Goal: Transaction & Acquisition: Purchase product/service

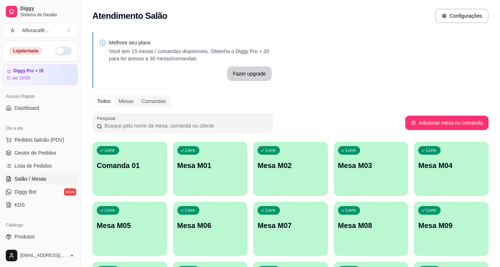
click at [202, 170] on div "Livre Mesa M01" at bounding box center [210, 165] width 75 height 46
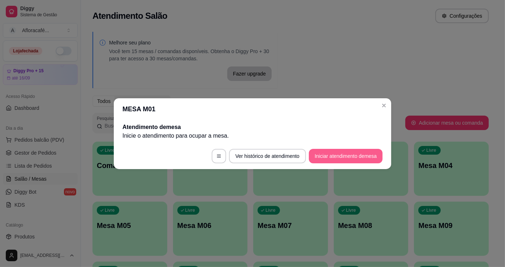
click at [332, 156] on button "Iniciar atendimento de mesa" at bounding box center [346, 156] width 74 height 14
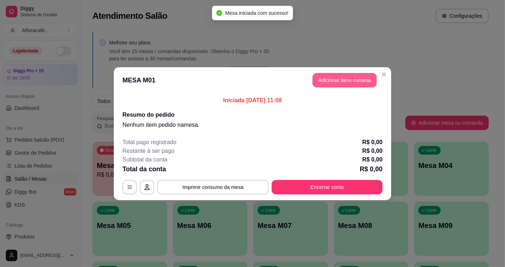
click at [339, 77] on button "Adicionar itens na mesa" at bounding box center [344, 80] width 64 height 14
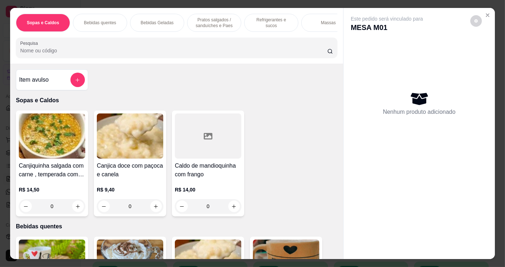
click at [54, 53] on input "Pesquisa" at bounding box center [173, 50] width 307 height 7
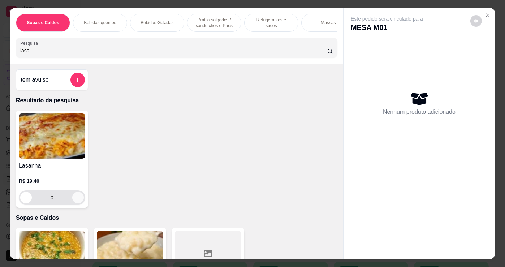
type input "lasa"
click at [75, 199] on icon "increase-product-quantity" at bounding box center [77, 197] width 5 height 5
type input "1"
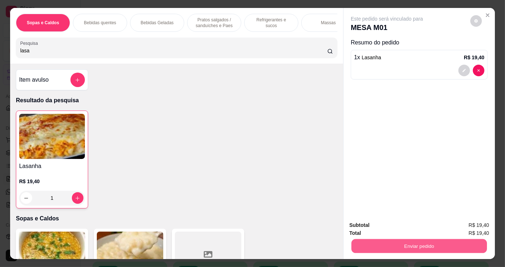
click at [440, 244] on button "Enviar pedido" at bounding box center [418, 246] width 135 height 14
click at [446, 225] on button "Sim, quero registrar" at bounding box center [464, 226] width 54 height 14
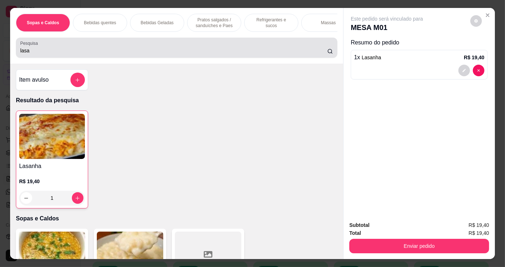
click at [72, 43] on div "lasa" at bounding box center [176, 47] width 313 height 14
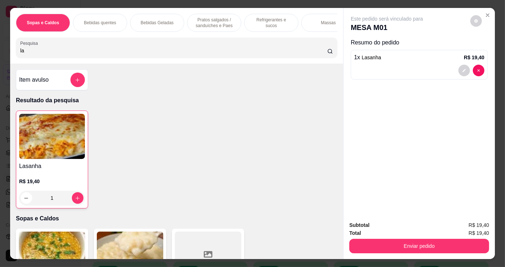
type input "l"
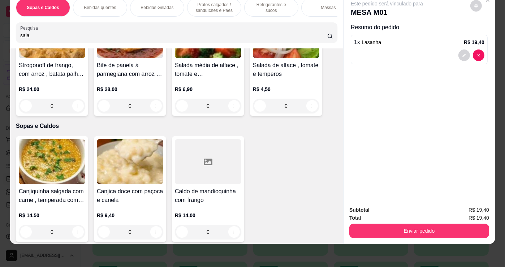
scroll to position [164, 0]
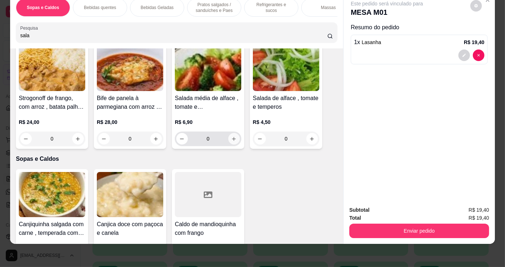
type input "sala"
click at [232, 140] on icon "increase-product-quantity" at bounding box center [234, 138] width 5 height 5
type input "1"
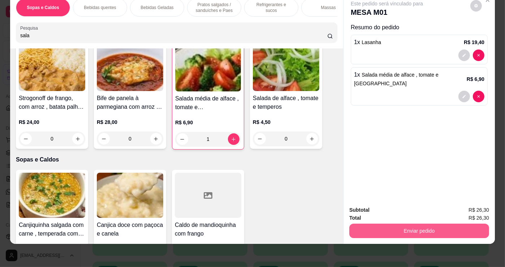
click at [419, 224] on button "Enviar pedido" at bounding box center [419, 231] width 140 height 14
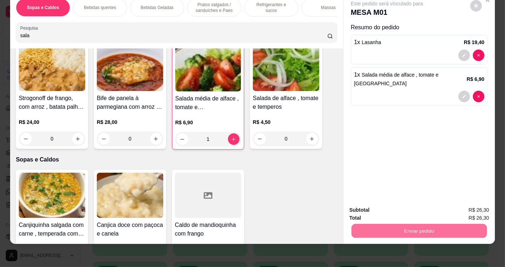
click at [400, 210] on button "Não registrar e enviar pedido" at bounding box center [395, 208] width 75 height 14
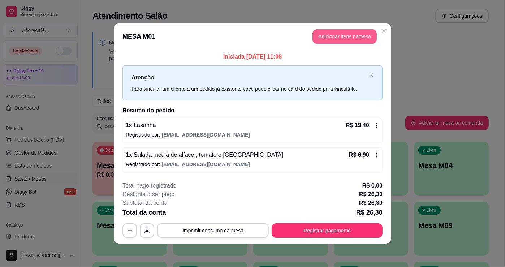
click at [347, 37] on button "Adicionar itens na mesa" at bounding box center [344, 36] width 64 height 14
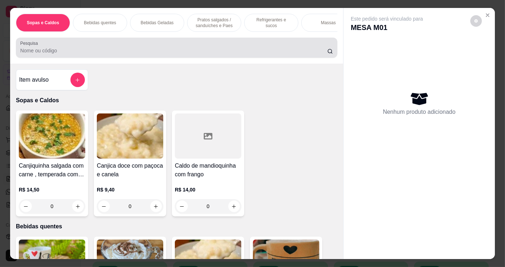
click at [77, 54] on input "Pesquisa" at bounding box center [173, 50] width 307 height 7
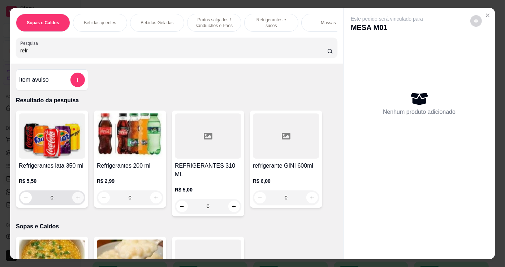
type input "refr"
click at [76, 199] on icon "increase-product-quantity" at bounding box center [78, 198] width 4 height 4
type input "1"
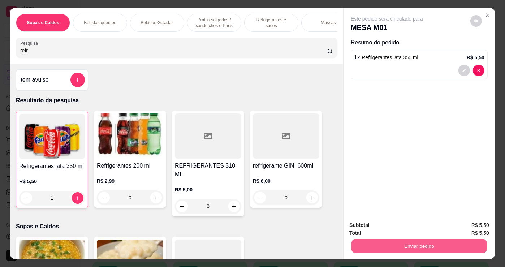
click at [407, 245] on button "Enviar pedido" at bounding box center [418, 246] width 135 height 14
click at [419, 227] on button "Não registrar e enviar pedido" at bounding box center [395, 226] width 75 height 14
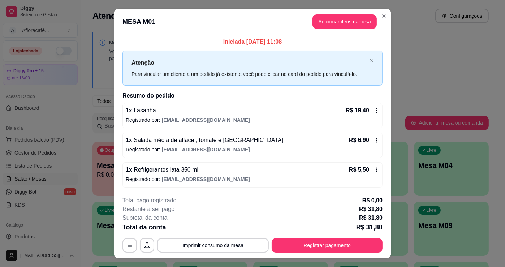
scroll to position [14, 0]
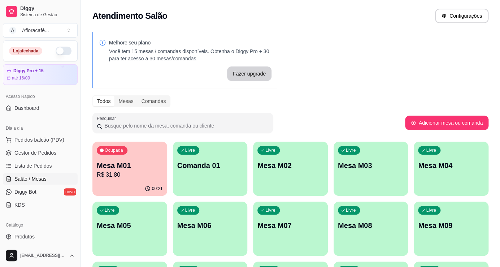
click at [194, 170] on div "Livre Comanda 01" at bounding box center [210, 165] width 75 height 46
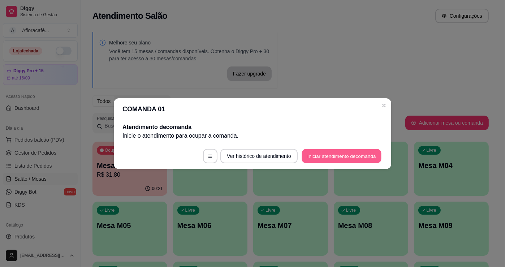
click at [331, 156] on button "Iniciar atendimento de comanda" at bounding box center [342, 156] width 80 height 14
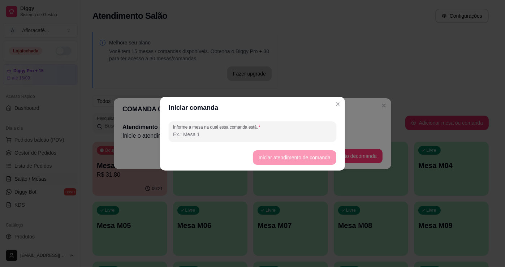
click at [221, 136] on input "Informe a mesa na qual essa comanda está." at bounding box center [252, 134] width 159 height 7
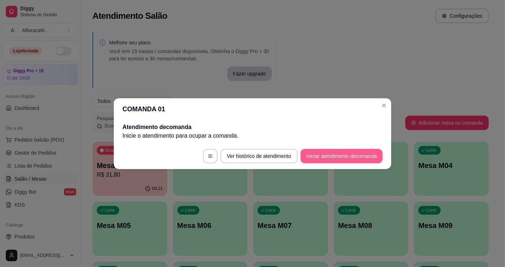
click at [320, 154] on button "Iniciar atendimento de comanda" at bounding box center [341, 156] width 82 height 14
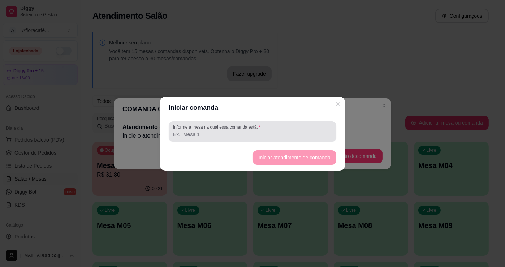
click at [249, 133] on input "Informe a mesa na qual essa comanda está." at bounding box center [252, 134] width 159 height 7
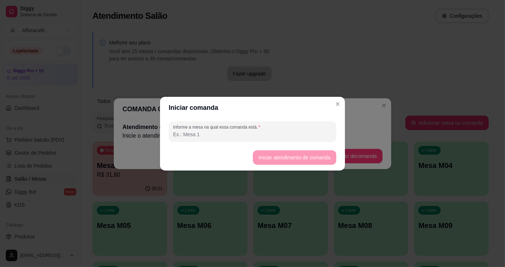
type input "s"
type input "2"
click at [299, 150] on footer "Iniciar atendimento de comanda" at bounding box center [252, 157] width 185 height 26
click at [299, 155] on button "Iniciar atendimento de comanda" at bounding box center [294, 157] width 83 height 14
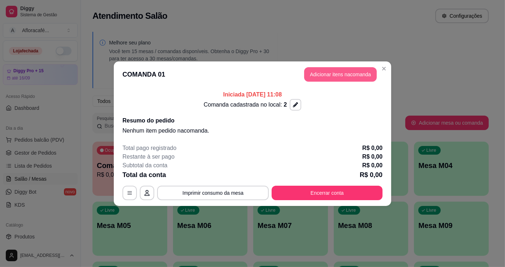
click at [350, 72] on button "Adicionar itens na comanda" at bounding box center [340, 74] width 73 height 14
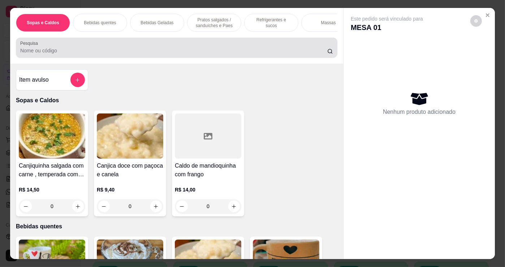
click at [75, 54] on input "Pesquisa" at bounding box center [173, 50] width 307 height 7
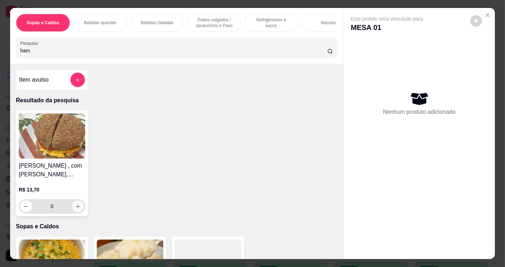
type input "ham"
click at [76, 207] on icon "increase-product-quantity" at bounding box center [78, 206] width 4 height 4
type input "1"
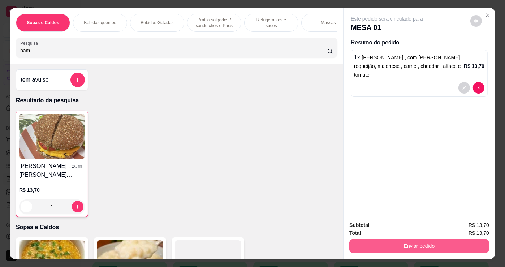
click at [406, 246] on button "Enviar pedido" at bounding box center [419, 246] width 140 height 14
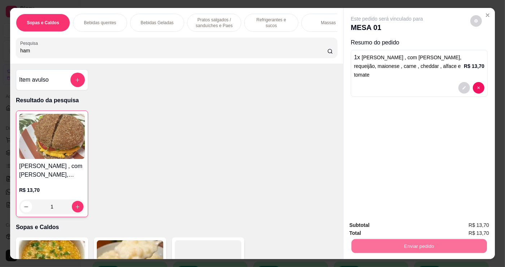
click at [401, 228] on button "Não registrar e enviar pedido" at bounding box center [395, 226] width 75 height 14
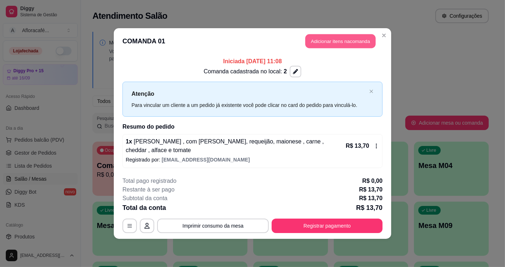
click at [363, 40] on button "Adicionar itens na comanda" at bounding box center [340, 41] width 70 height 14
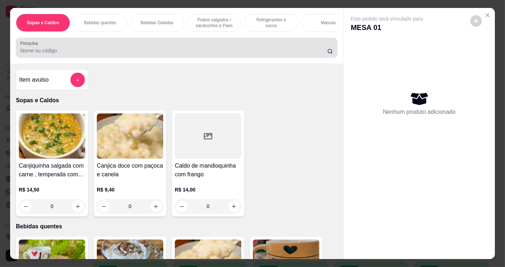
click at [53, 54] on input "Pesquisa" at bounding box center [173, 50] width 307 height 7
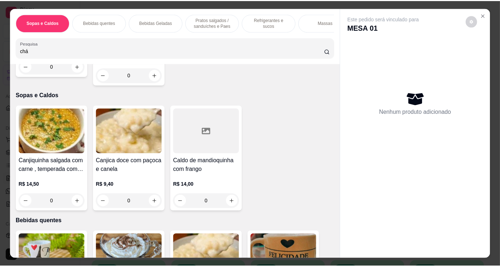
scroll to position [20, 0]
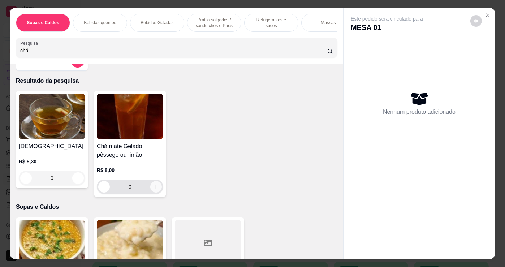
type input "chá"
click at [153, 188] on icon "increase-product-quantity" at bounding box center [155, 186] width 5 height 5
type input "1"
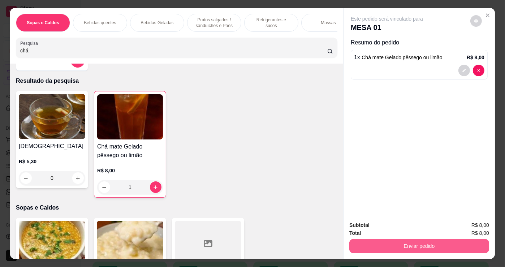
click at [354, 246] on button "Enviar pedido" at bounding box center [419, 246] width 140 height 14
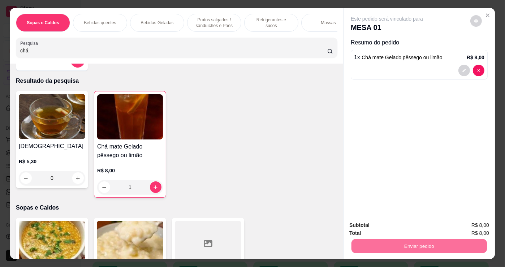
click at [378, 224] on button "Não registrar e enviar pedido" at bounding box center [395, 226] width 75 height 14
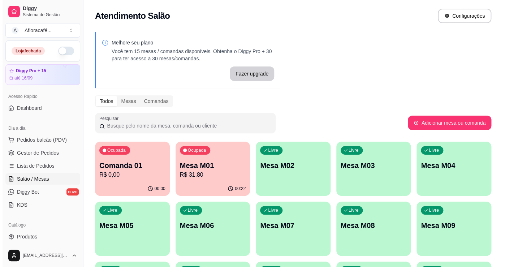
scroll to position [65, 0]
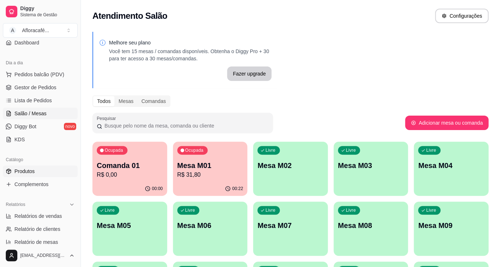
click at [32, 169] on span "Produtos" at bounding box center [24, 171] width 20 height 7
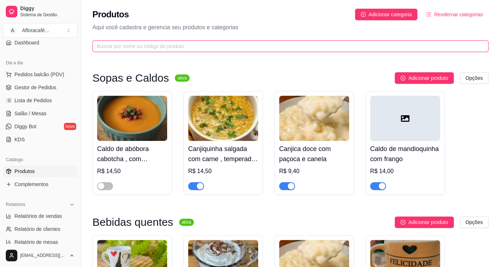
click at [125, 44] on input "text" at bounding box center [288, 46] width 382 height 8
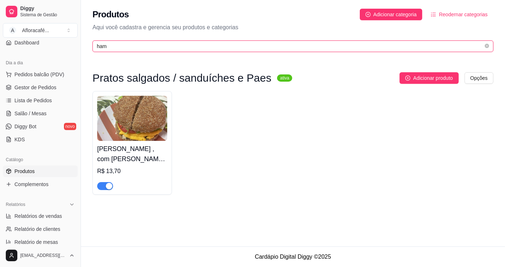
type input "ham"
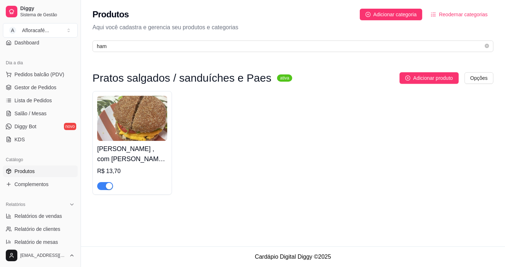
click at [105, 182] on span "button" at bounding box center [105, 186] width 16 height 8
click at [39, 114] on span "Salão / Mesas" at bounding box center [30, 113] width 32 height 7
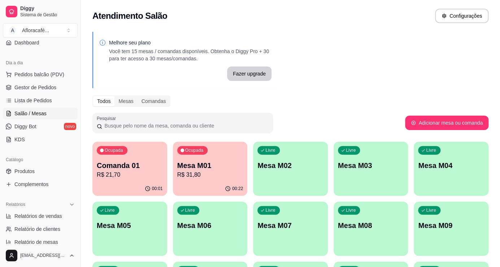
click at [107, 179] on div "Ocupada Comanda 01 R$ 21,70" at bounding box center [129, 162] width 75 height 40
click at [212, 163] on p "Mesa M01" at bounding box center [210, 165] width 66 height 10
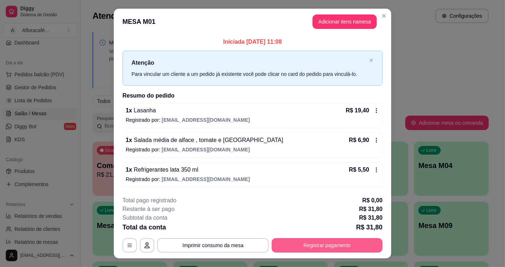
click at [299, 239] on button "Registrar pagamento" at bounding box center [327, 245] width 111 height 14
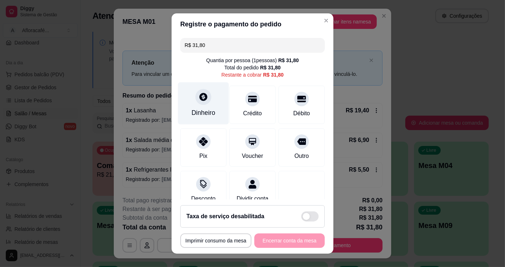
click at [193, 105] on div "Dinheiro" at bounding box center [203, 103] width 51 height 42
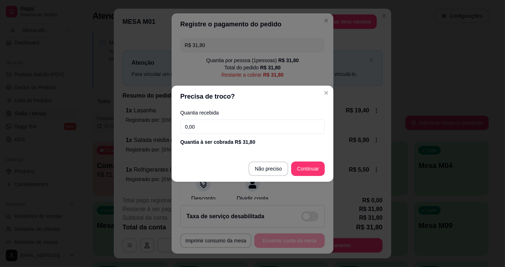
click at [199, 126] on input "0,00" at bounding box center [252, 127] width 144 height 14
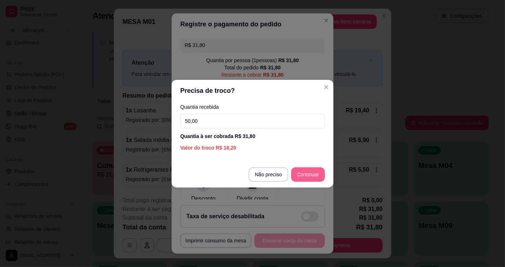
type input "50,00"
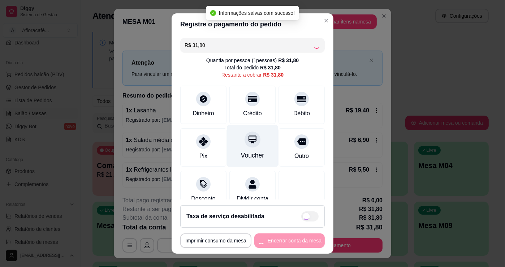
type input "R$ 0,00"
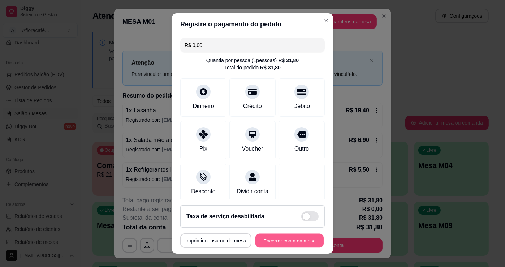
click at [269, 243] on button "Encerrar conta da mesa" at bounding box center [289, 241] width 68 height 14
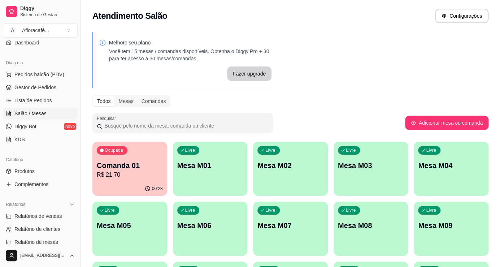
click at [127, 170] on div "Comanda 01 R$ 21,70" at bounding box center [130, 169] width 66 height 19
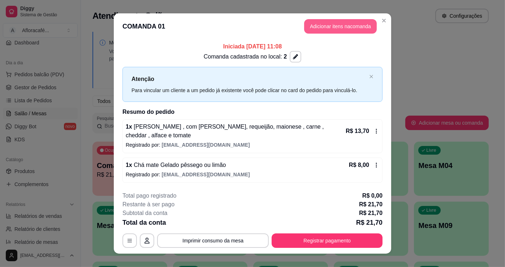
click at [332, 26] on button "Adicionar itens na comanda" at bounding box center [340, 26] width 73 height 14
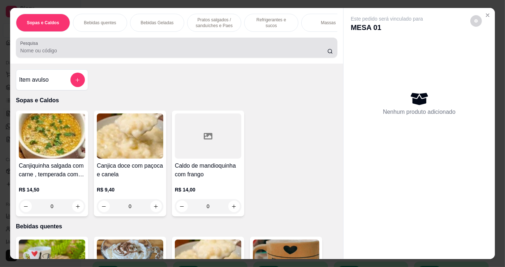
drag, startPoint x: 46, startPoint y: 52, endPoint x: 48, endPoint y: 49, distance: 3.7
click at [46, 52] on input "Pesquisa" at bounding box center [173, 50] width 307 height 7
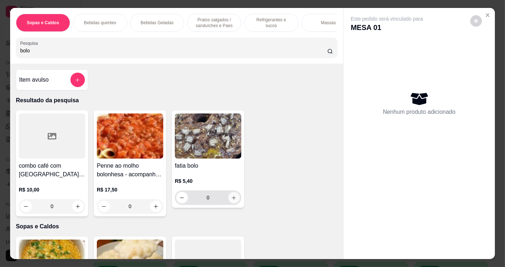
type input "bolo"
click at [234, 199] on icon "increase-product-quantity" at bounding box center [233, 197] width 5 height 5
type input "1"
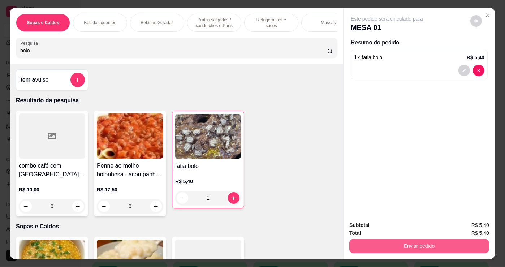
click at [381, 243] on button "Enviar pedido" at bounding box center [419, 246] width 140 height 14
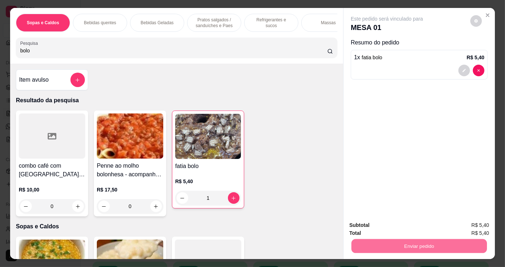
click at [415, 224] on button "Não registrar e enviar pedido" at bounding box center [395, 225] width 73 height 13
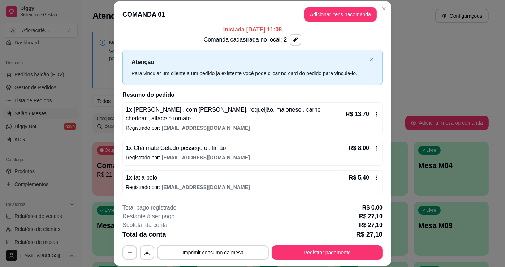
scroll to position [22, 0]
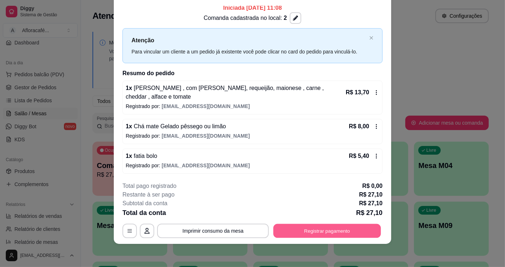
click at [294, 233] on button "Registrar pagamento" at bounding box center [327, 231] width 108 height 14
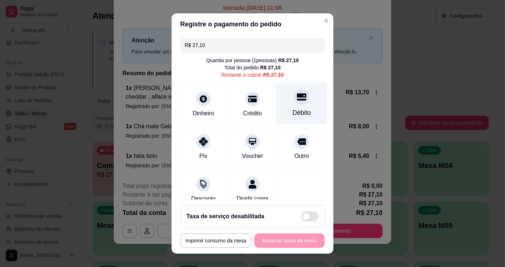
click at [293, 107] on div "Débito" at bounding box center [301, 103] width 51 height 42
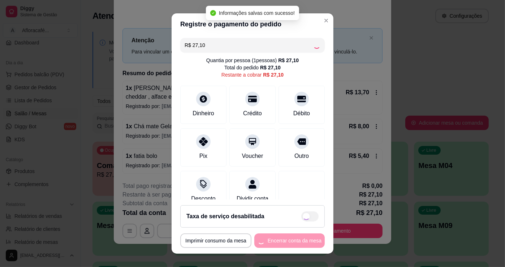
type input "R$ 0,00"
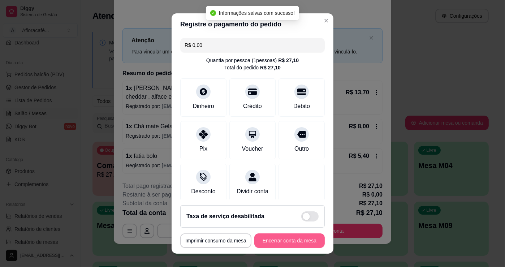
click at [272, 240] on button "Encerrar conta da mesa" at bounding box center [289, 240] width 70 height 14
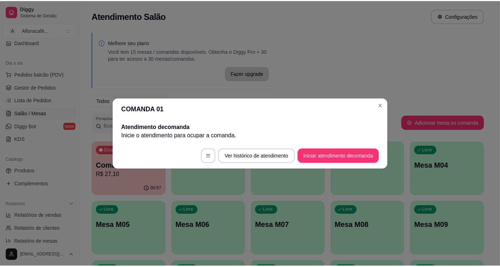
scroll to position [0, 0]
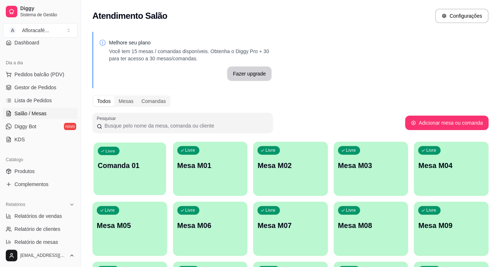
click at [116, 173] on div "Livre Comanda 01" at bounding box center [130, 164] width 72 height 44
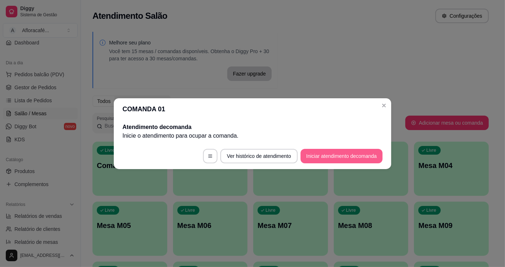
click at [321, 160] on button "Iniciar atendimento de comanda" at bounding box center [341, 156] width 82 height 14
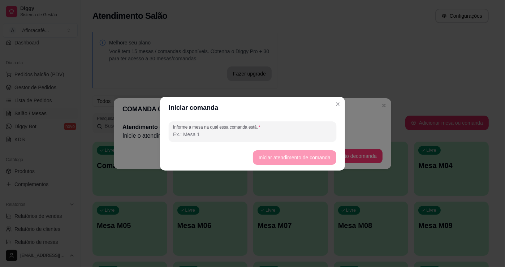
click at [195, 136] on input "Informe a mesa na qual essa comanda está." at bounding box center [252, 134] width 159 height 7
type input "1"
click at [270, 159] on button "Iniciar atendimento de comanda" at bounding box center [294, 157] width 83 height 14
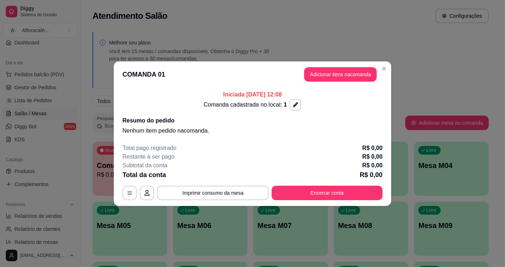
click at [321, 66] on header "COMANDA 01 Adicionar itens na comanda" at bounding box center [252, 74] width 277 height 26
click at [320, 74] on button "Adicionar itens na comanda" at bounding box center [340, 74] width 73 height 14
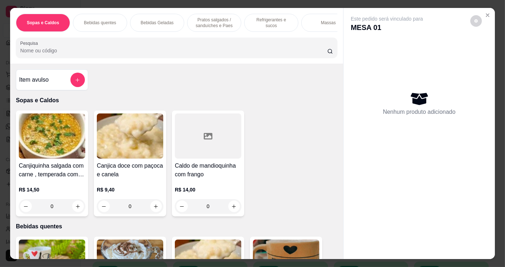
click at [43, 54] on input "Pesquisa" at bounding box center [173, 50] width 307 height 7
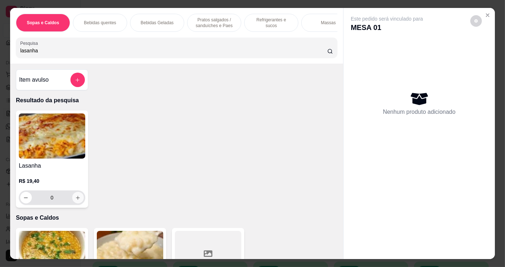
type input "lasanha"
click at [76, 200] on icon "increase-product-quantity" at bounding box center [78, 198] width 4 height 4
type input "1"
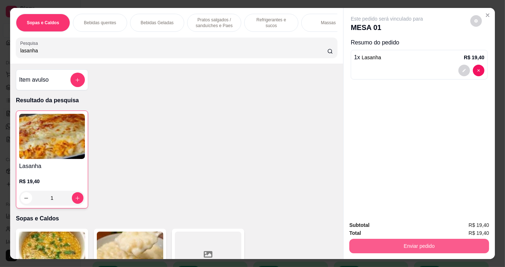
click at [384, 243] on button "Enviar pedido" at bounding box center [419, 246] width 140 height 14
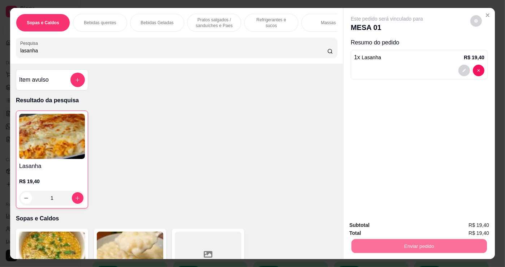
click at [403, 230] on button "Não registrar e enviar pedido" at bounding box center [395, 226] width 75 height 14
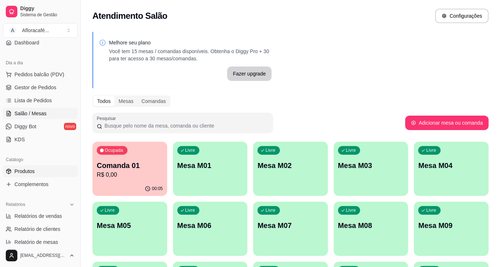
click at [25, 169] on span "Produtos" at bounding box center [24, 171] width 20 height 7
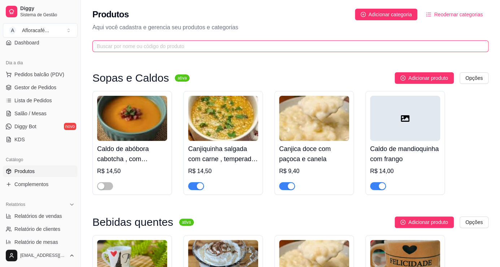
click at [109, 43] on input "text" at bounding box center [288, 46] width 382 height 8
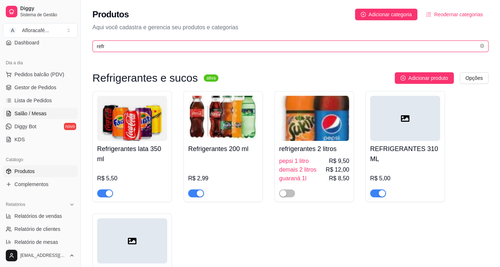
type input "refr"
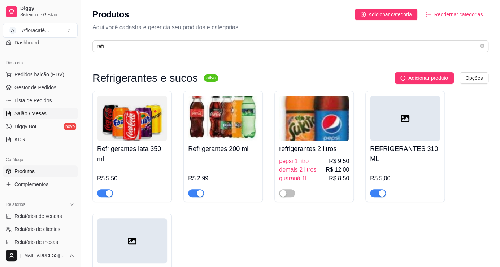
click at [33, 110] on span "Salão / Mesas" at bounding box center [30, 113] width 32 height 7
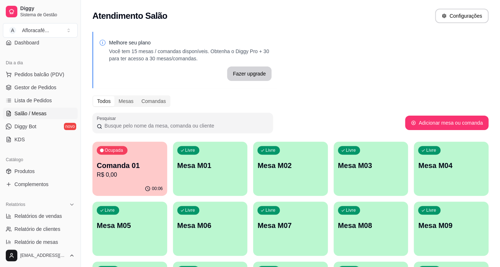
click at [198, 176] on div "Livre Mesa M01" at bounding box center [210, 165] width 75 height 46
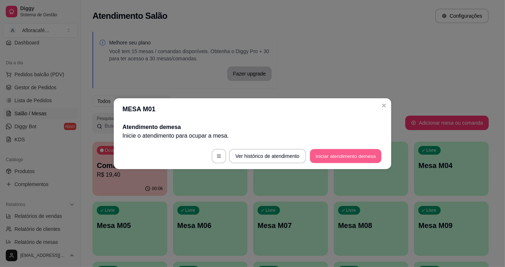
click at [324, 162] on button "Iniciar atendimento de mesa" at bounding box center [346, 156] width 72 height 14
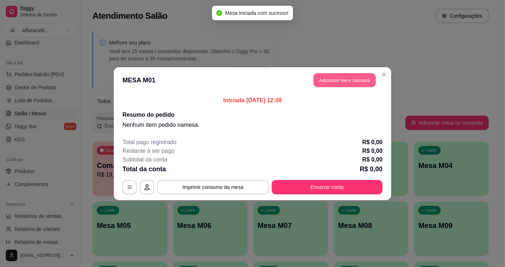
click at [328, 76] on button "Adicionar itens na mesa" at bounding box center [344, 80] width 62 height 14
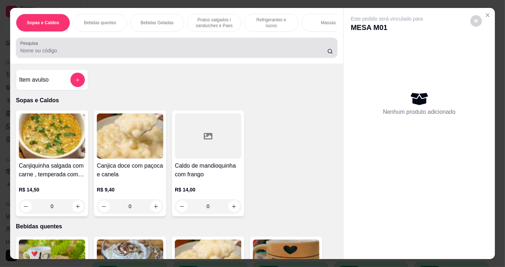
click at [52, 54] on input "Pesquisa" at bounding box center [173, 50] width 307 height 7
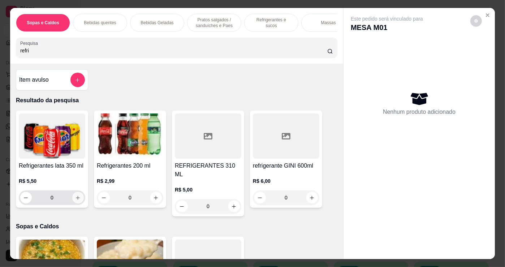
type input "refri"
click at [75, 198] on icon "increase-product-quantity" at bounding box center [77, 197] width 5 height 5
type input "1"
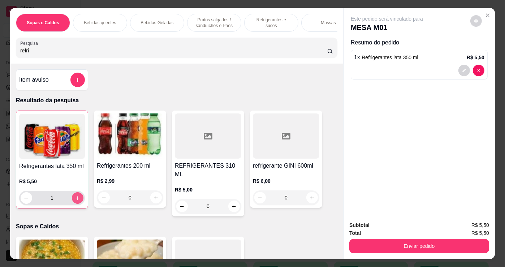
click at [76, 200] on icon "increase-product-quantity" at bounding box center [78, 198] width 4 height 4
type input "2"
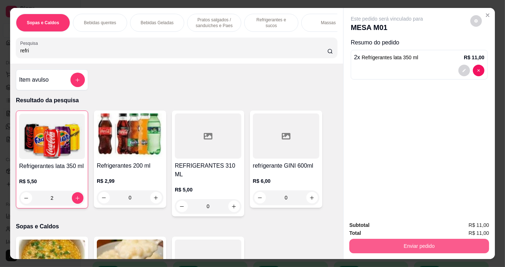
click at [370, 245] on button "Enviar pedido" at bounding box center [419, 246] width 140 height 14
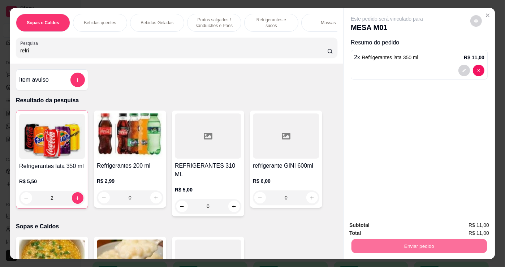
click at [409, 226] on button "Não registrar e enviar pedido" at bounding box center [395, 225] width 73 height 13
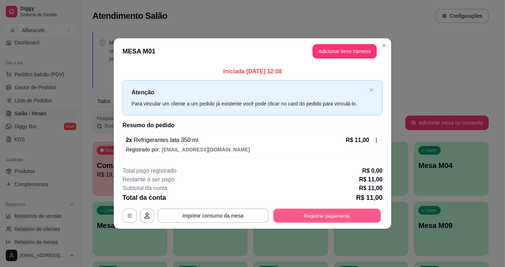
click at [302, 217] on button "Registrar pagamento" at bounding box center [327, 216] width 108 height 14
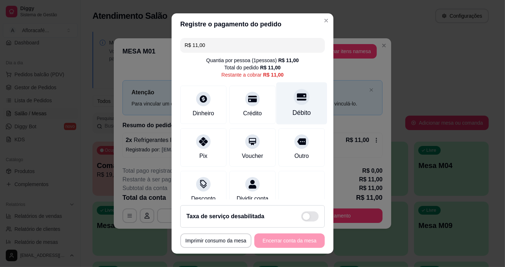
click at [293, 112] on div "Débito" at bounding box center [302, 112] width 18 height 9
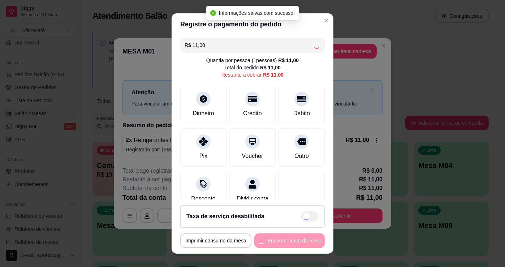
type input "R$ 0,00"
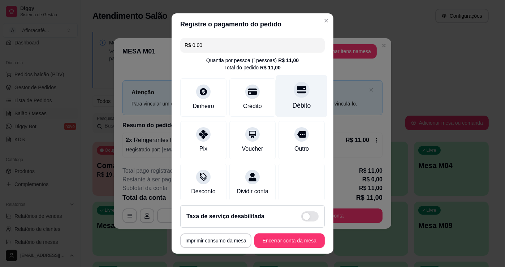
click at [294, 97] on div "Débito" at bounding box center [301, 96] width 51 height 42
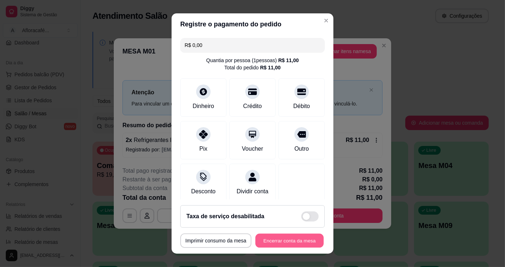
click at [286, 240] on button "Encerrar conta da mesa" at bounding box center [289, 241] width 68 height 14
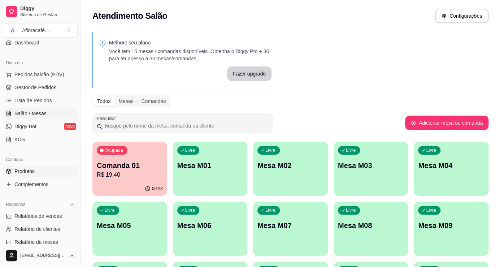
click at [30, 170] on span "Produtos" at bounding box center [24, 171] width 20 height 7
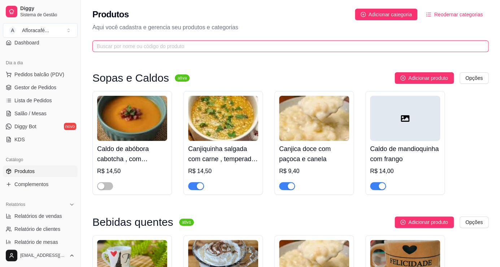
click at [147, 44] on input "text" at bounding box center [288, 46] width 382 height 8
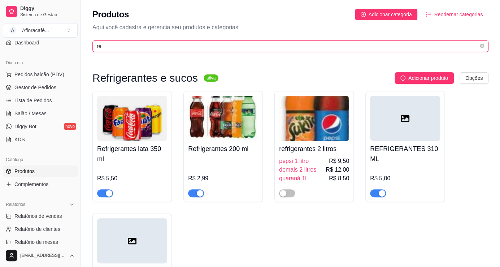
type input "r"
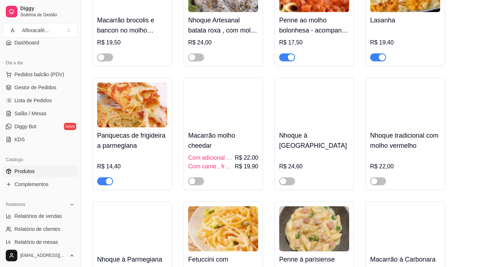
scroll to position [5089, 0]
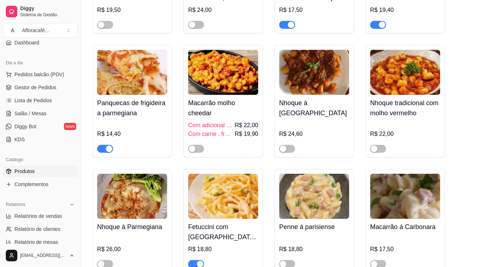
click at [137, 147] on div "R$ 14,40" at bounding box center [132, 137] width 70 height 32
click at [35, 110] on span "Salão / Mesas" at bounding box center [30, 113] width 32 height 7
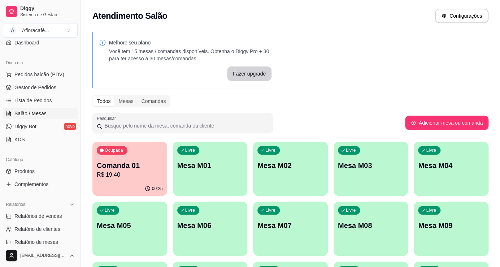
click at [183, 168] on p "Mesa M01" at bounding box center [210, 165] width 66 height 10
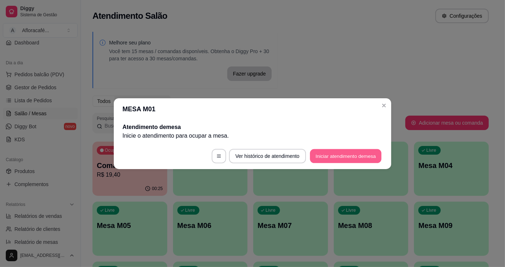
click at [323, 156] on button "Iniciar atendimento de mesa" at bounding box center [346, 156] width 72 height 14
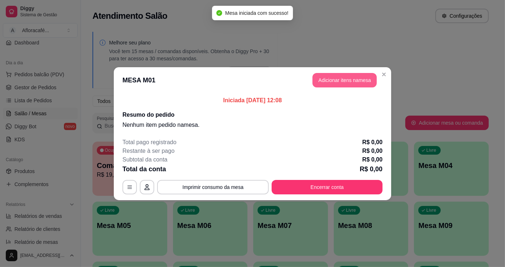
click at [333, 81] on button "Adicionar itens na mesa" at bounding box center [344, 80] width 64 height 14
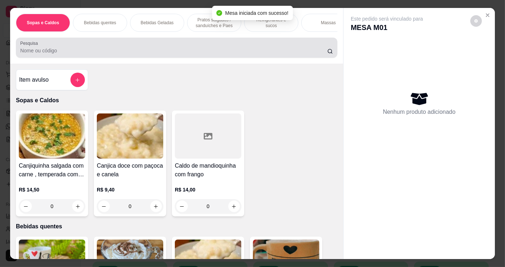
click at [59, 54] on input "Pesquisa" at bounding box center [173, 50] width 307 height 7
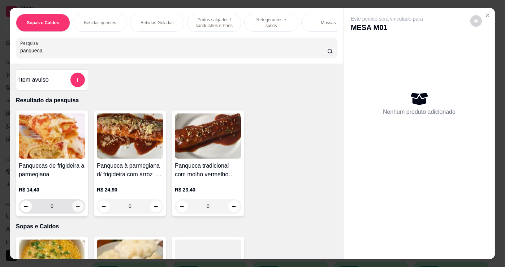
type input "panqueca"
click at [75, 208] on icon "increase-product-quantity" at bounding box center [77, 206] width 5 height 5
type input "1"
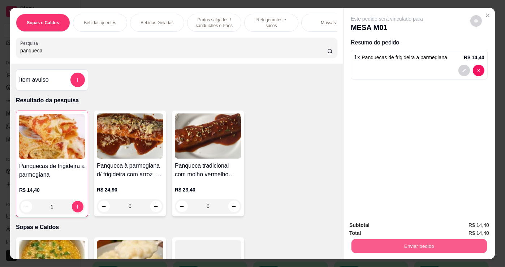
click at [407, 245] on button "Enviar pedido" at bounding box center [418, 246] width 135 height 14
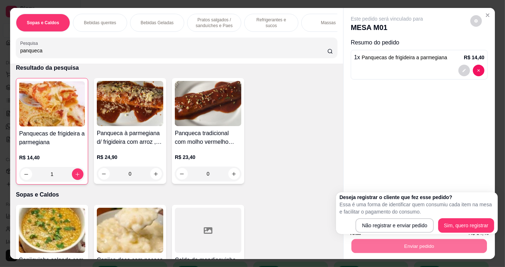
scroll to position [98, 0]
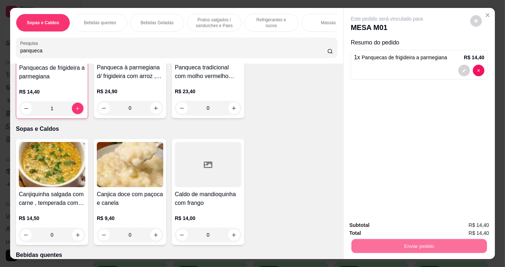
click at [393, 226] on button "Não registrar e enviar pedido" at bounding box center [395, 225] width 73 height 13
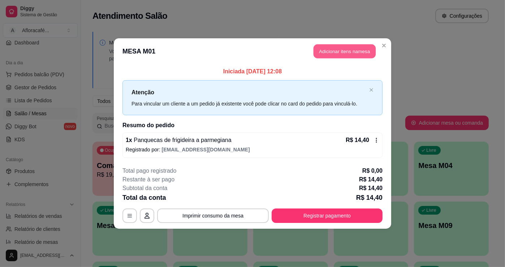
click at [336, 50] on button "Adicionar itens na mesa" at bounding box center [344, 51] width 62 height 14
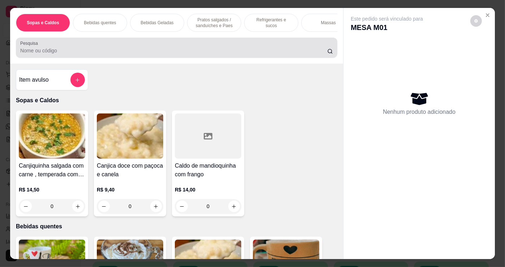
click at [64, 48] on div at bounding box center [176, 47] width 313 height 14
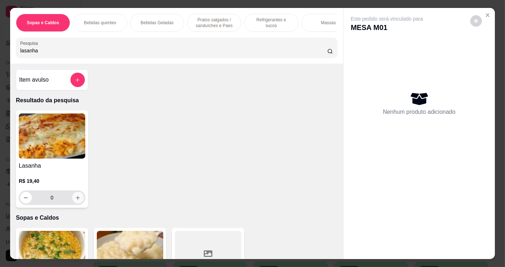
type input "lasanha"
click at [75, 198] on icon "increase-product-quantity" at bounding box center [77, 197] width 5 height 5
type input "1"
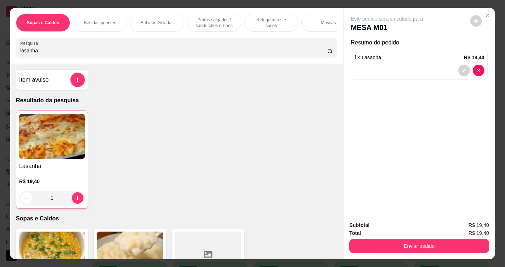
click at [410, 234] on div "Total R$ 19,40" at bounding box center [419, 233] width 140 height 8
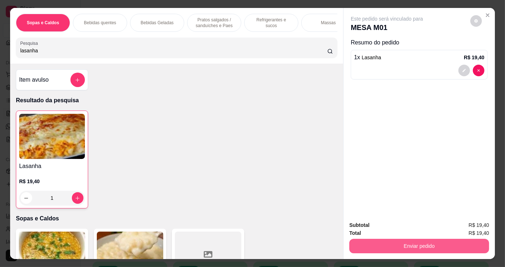
click at [408, 239] on button "Enviar pedido" at bounding box center [419, 246] width 140 height 14
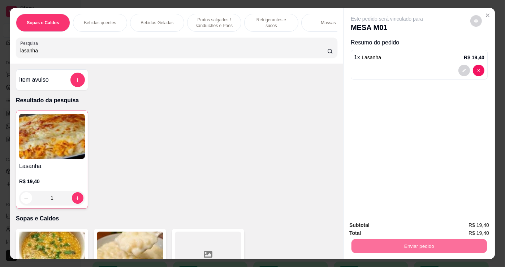
click at [408, 225] on button "Não registrar e enviar pedido" at bounding box center [395, 226] width 75 height 14
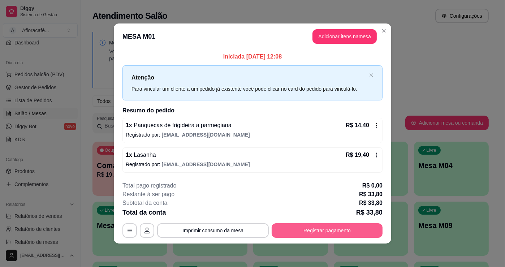
click at [320, 229] on button "Registrar pagamento" at bounding box center [327, 230] width 111 height 14
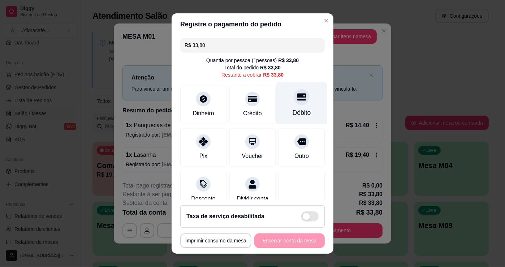
click at [294, 104] on div at bounding box center [302, 97] width 16 height 16
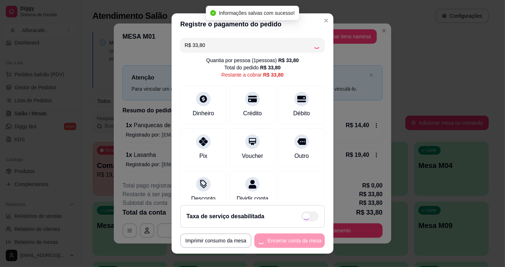
type input "R$ 0,00"
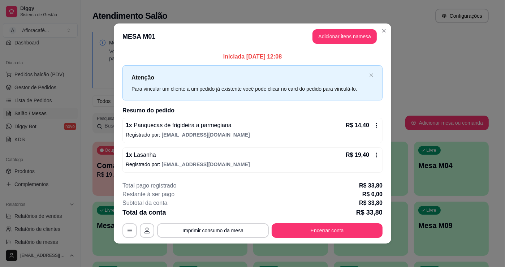
click at [377, 126] on icon at bounding box center [376, 125] width 6 height 6
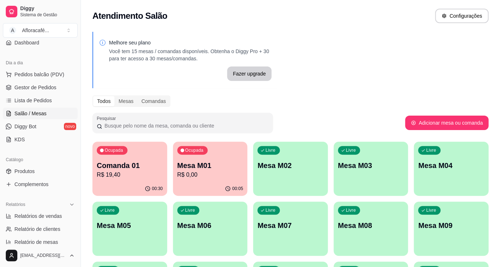
click at [188, 164] on p "Mesa M01" at bounding box center [210, 165] width 66 height 10
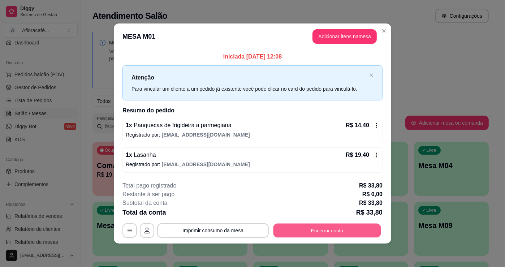
click at [308, 228] on button "Encerrar conta" at bounding box center [327, 231] width 108 height 14
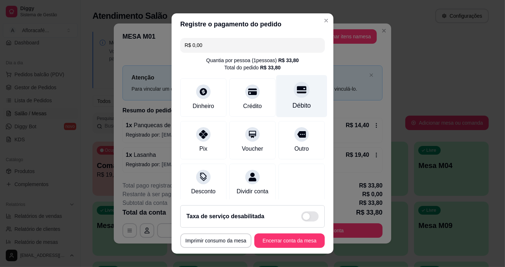
click at [286, 100] on div "Débito" at bounding box center [301, 96] width 51 height 42
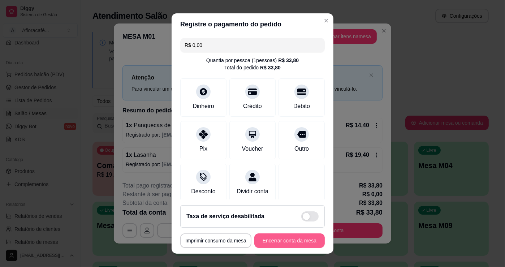
click at [273, 239] on button "Encerrar conta da mesa" at bounding box center [289, 240] width 70 height 14
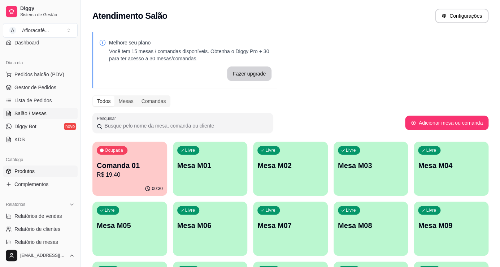
click at [34, 170] on link "Produtos" at bounding box center [40, 171] width 75 height 12
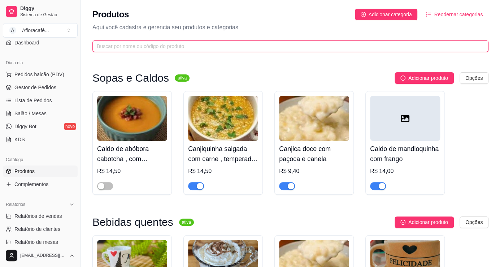
click at [140, 47] on input "text" at bounding box center [288, 46] width 382 height 8
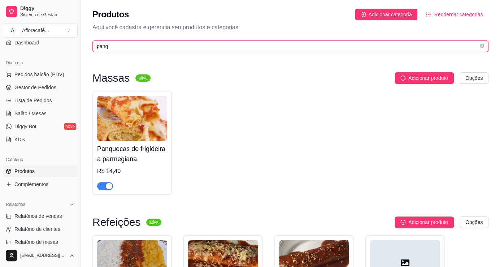
type input "panq"
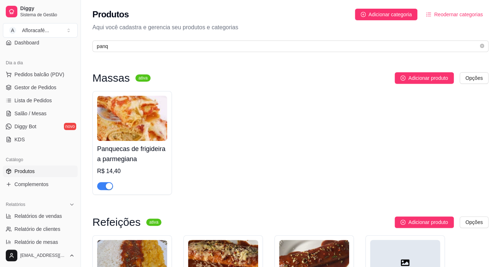
click at [127, 155] on h4 "Panquecas de frigideira a parmegiana" at bounding box center [132, 154] width 70 height 20
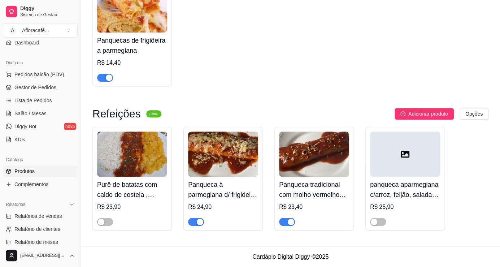
click at [223, 194] on h4 "Panqueca à parmegiana d/ frigideira com arroz , batata palha e salada" at bounding box center [223, 189] width 70 height 20
click at [212, 195] on h4 "Panqueca à parmegiana d/ frigideira com arroz , batata palha e salada" at bounding box center [223, 189] width 70 height 20
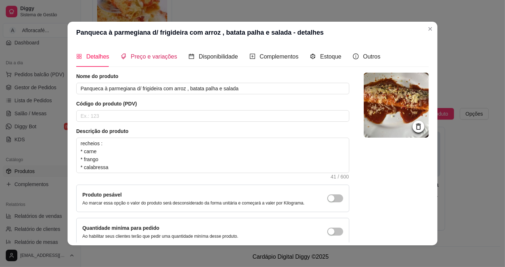
click at [156, 58] on span "Preço e variações" at bounding box center [154, 56] width 46 height 6
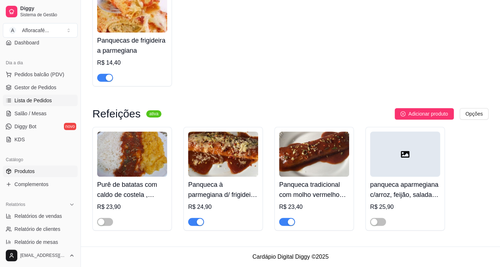
click at [36, 105] on link "Lista de Pedidos" at bounding box center [40, 101] width 75 height 12
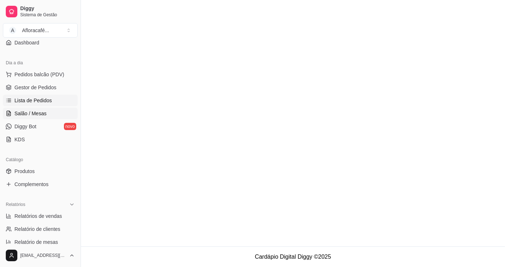
click at [38, 110] on span "Salão / Mesas" at bounding box center [30, 113] width 32 height 7
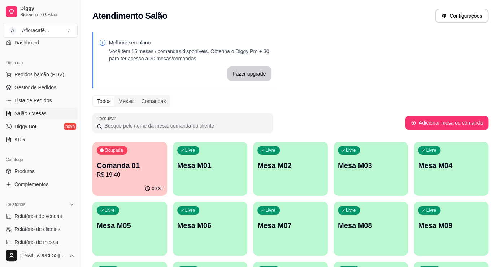
click at [219, 177] on div "Livre Mesa M01" at bounding box center [210, 165] width 75 height 46
click at [141, 171] on p "R$ 19,40" at bounding box center [130, 174] width 64 height 8
click at [192, 163] on p "Mesa M01" at bounding box center [210, 166] width 64 height 10
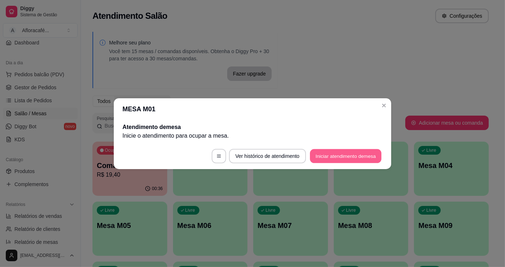
click at [347, 155] on button "Iniciar atendimento de mesa" at bounding box center [346, 156] width 72 height 14
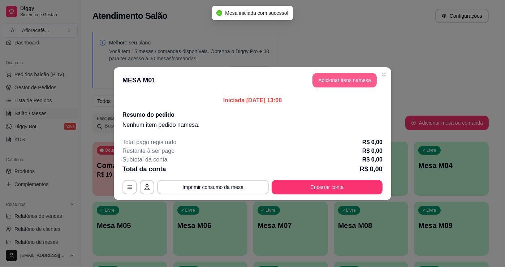
click at [346, 80] on button "Adicionar itens na mesa" at bounding box center [344, 80] width 64 height 14
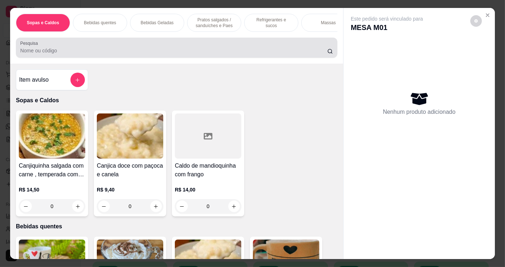
click at [50, 55] on div at bounding box center [176, 47] width 313 height 14
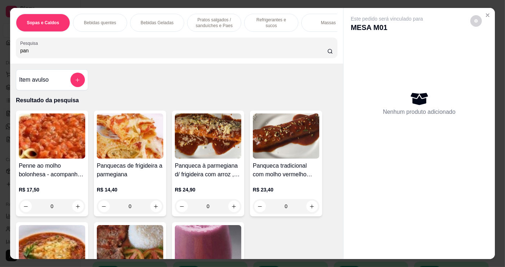
scroll to position [65, 0]
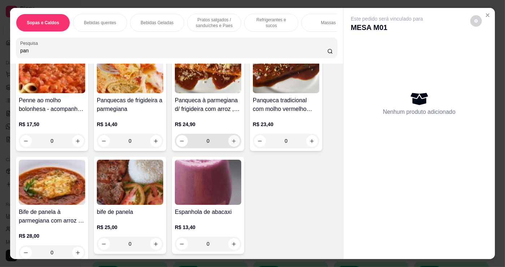
type input "pan"
click at [231, 143] on icon "increase-product-quantity" at bounding box center [233, 140] width 5 height 5
type input "1"
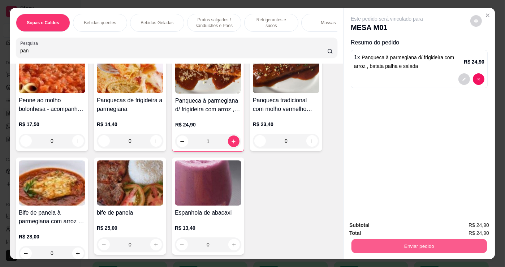
click at [411, 243] on button "Enviar pedido" at bounding box center [418, 246] width 135 height 14
click at [410, 226] on button "Não registrar e enviar pedido" at bounding box center [395, 225] width 73 height 13
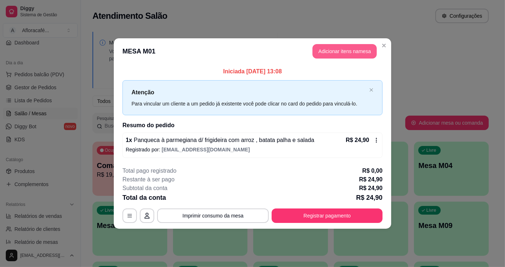
click at [329, 47] on button "Adicionar itens na mesa" at bounding box center [344, 51] width 64 height 14
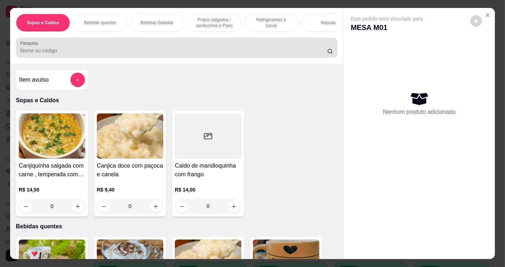
click at [79, 53] on input "Pesquisa" at bounding box center [173, 50] width 307 height 7
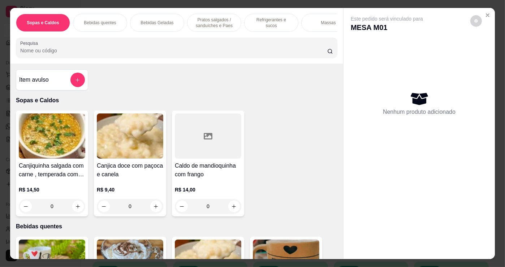
type input "c"
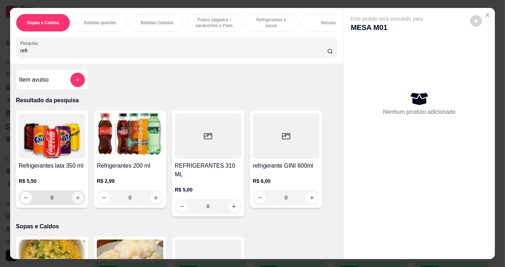
type input "refr"
click at [75, 199] on icon "increase-product-quantity" at bounding box center [77, 197] width 5 height 5
type input "1"
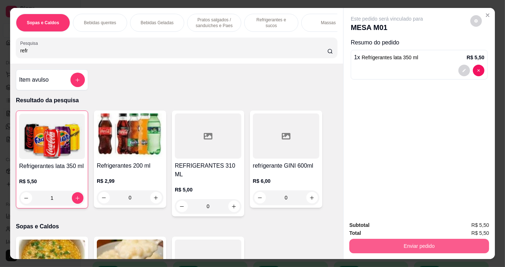
click at [382, 248] on button "Enviar pedido" at bounding box center [419, 246] width 140 height 14
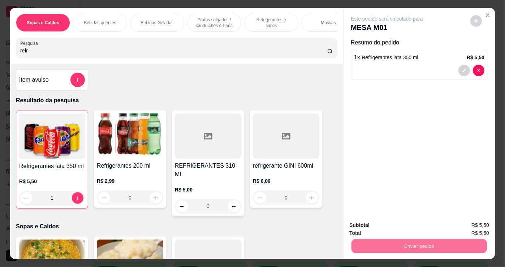
click at [401, 229] on button "Não registrar e enviar pedido" at bounding box center [395, 226] width 75 height 14
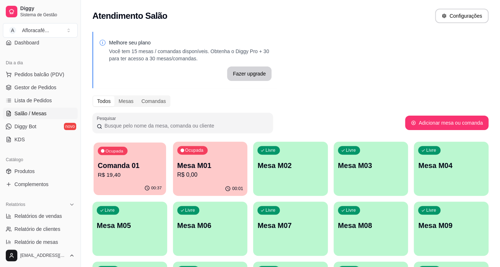
click at [140, 178] on p "R$ 19,40" at bounding box center [130, 174] width 64 height 8
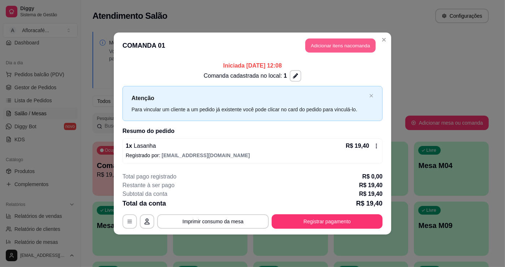
click at [332, 44] on button "Adicionar itens na comanda" at bounding box center [340, 46] width 70 height 14
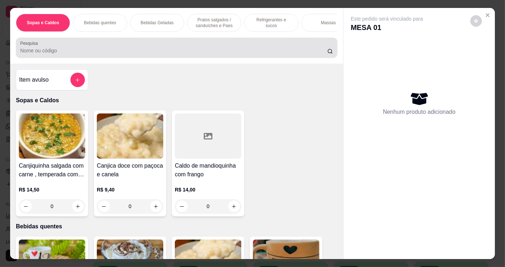
click at [40, 54] on input "Pesquisa" at bounding box center [173, 50] width 307 height 7
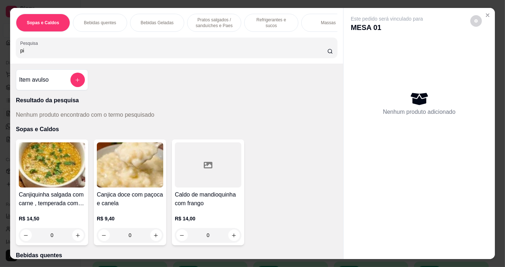
type input "p"
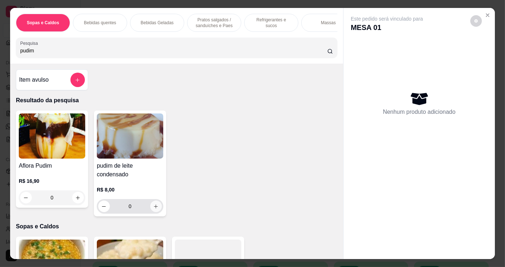
type input "pudim"
click at [153, 209] on icon "increase-product-quantity" at bounding box center [155, 206] width 5 height 5
type input "1"
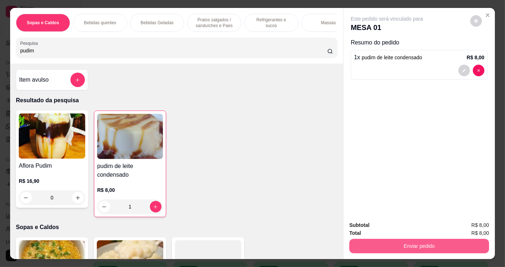
click at [361, 242] on button "Enviar pedido" at bounding box center [419, 246] width 140 height 14
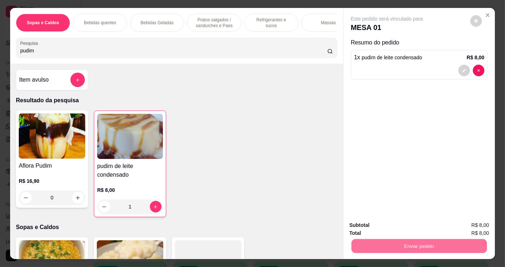
click at [410, 226] on button "Não registrar e enviar pedido" at bounding box center [395, 226] width 75 height 14
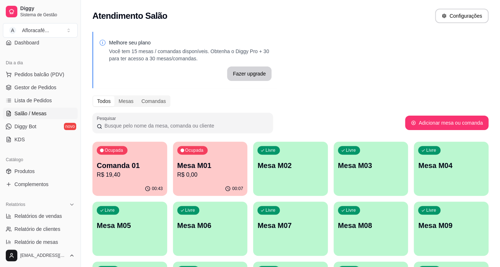
click at [207, 168] on p "Mesa M01" at bounding box center [210, 165] width 66 height 10
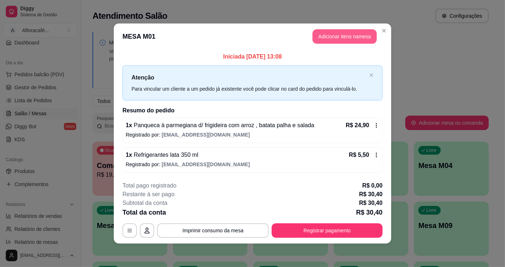
click at [328, 36] on button "Adicionar itens na mesa" at bounding box center [344, 36] width 64 height 14
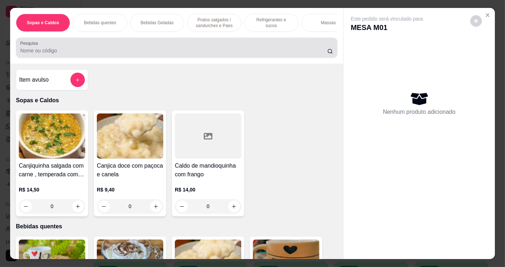
click at [44, 54] on input "Pesquisa" at bounding box center [173, 50] width 307 height 7
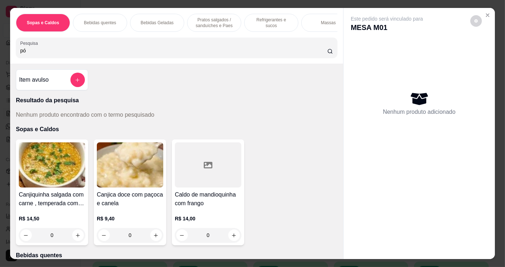
type input "p"
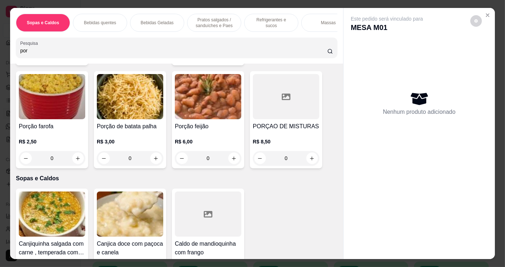
scroll to position [295, 0]
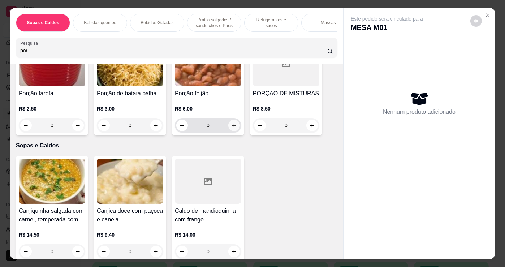
type input "por"
click at [231, 126] on icon "increase-product-quantity" at bounding box center [233, 125] width 5 height 5
type input "1"
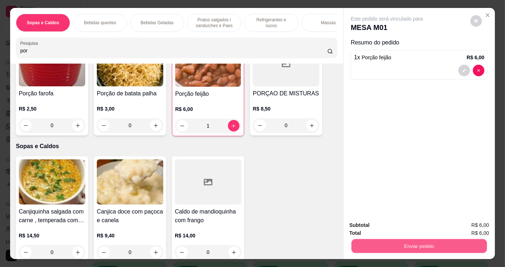
click at [397, 243] on button "Enviar pedido" at bounding box center [418, 246] width 135 height 14
click at [423, 226] on button "Não registrar e enviar pedido" at bounding box center [395, 226] width 75 height 14
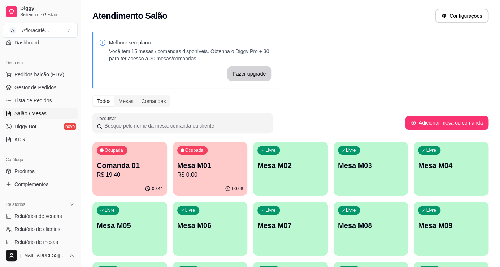
click at [312, 168] on p "Mesa M02" at bounding box center [291, 165] width 66 height 10
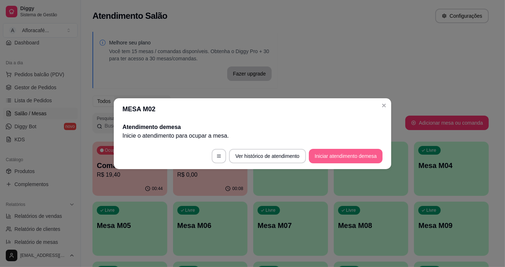
click at [323, 157] on button "Iniciar atendimento de mesa" at bounding box center [346, 156] width 74 height 14
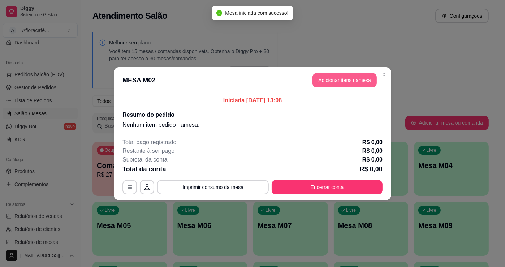
click at [353, 79] on button "Adicionar itens na mesa" at bounding box center [344, 80] width 64 height 14
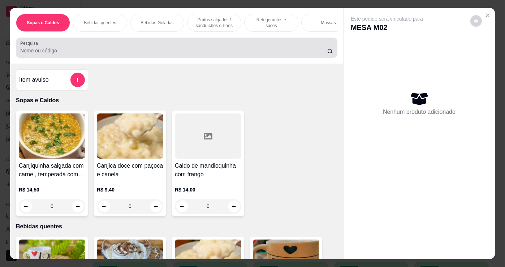
click at [143, 54] on input "Pesquisa" at bounding box center [173, 50] width 307 height 7
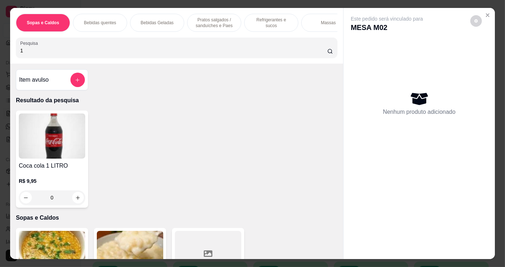
type input "1"
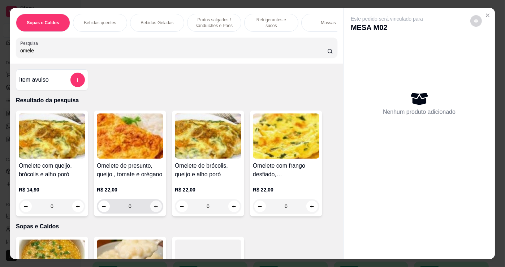
type input "omele"
click at [153, 209] on icon "increase-product-quantity" at bounding box center [155, 206] width 5 height 5
type input "1"
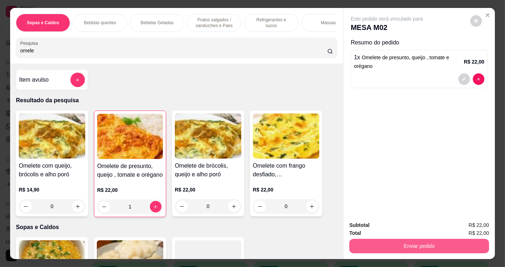
click at [352, 243] on button "Enviar pedido" at bounding box center [419, 246] width 140 height 14
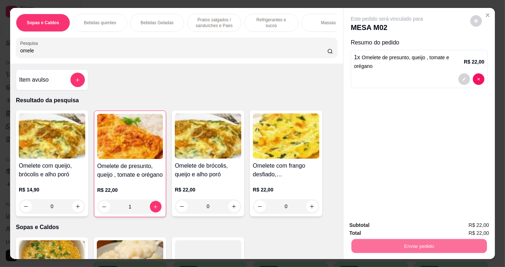
click at [411, 223] on button "Não registrar e enviar pedido" at bounding box center [395, 226] width 75 height 14
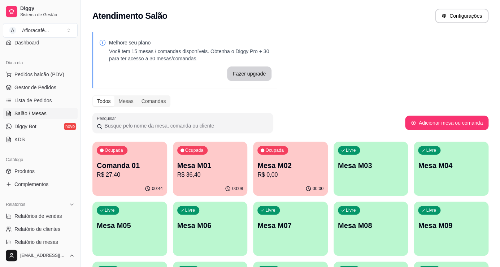
click at [135, 174] on p "R$ 27,40" at bounding box center [130, 174] width 66 height 9
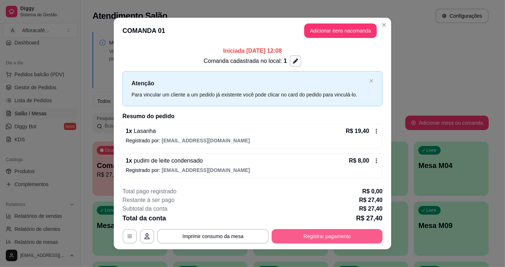
click at [297, 229] on button "Registrar pagamento" at bounding box center [327, 236] width 111 height 14
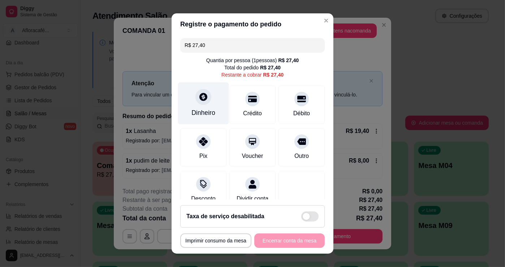
click at [195, 96] on div at bounding box center [203, 97] width 16 height 16
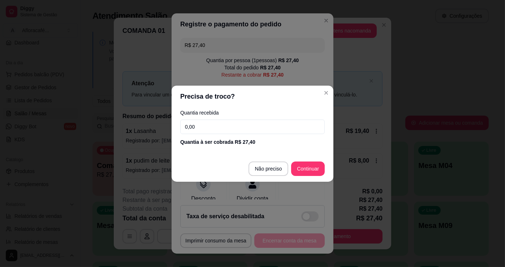
click at [201, 129] on input "0,00" at bounding box center [252, 127] width 144 height 14
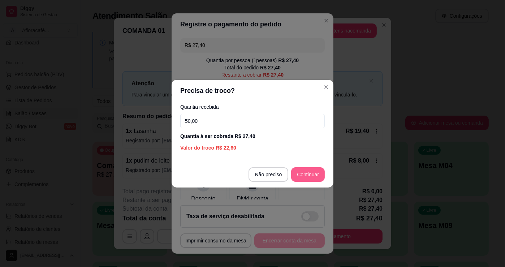
type input "50,00"
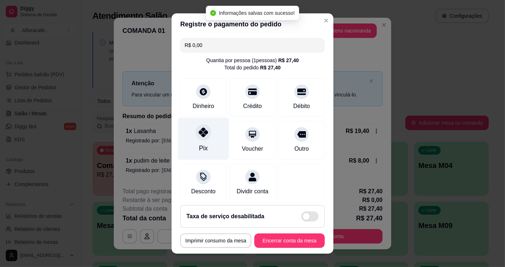
type input "R$ 0,00"
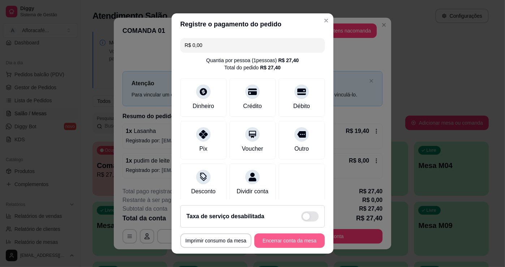
click at [305, 235] on button "Encerrar conta da mesa" at bounding box center [289, 240] width 70 height 14
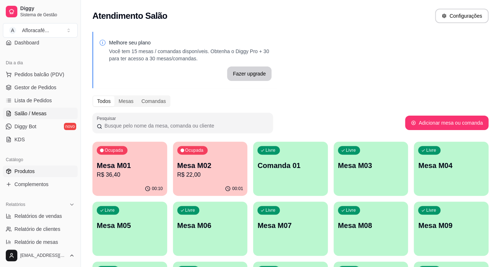
click at [12, 173] on link "Produtos" at bounding box center [40, 171] width 75 height 12
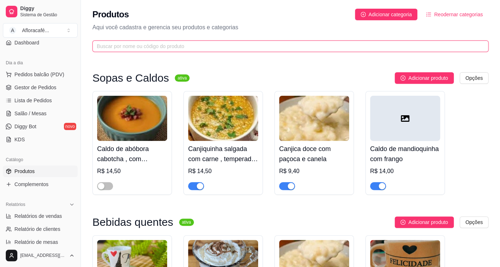
click at [130, 47] on input "text" at bounding box center [288, 46] width 382 height 8
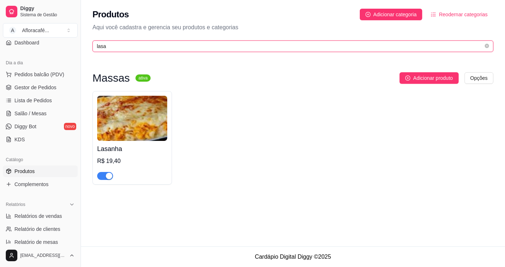
type input "lasa"
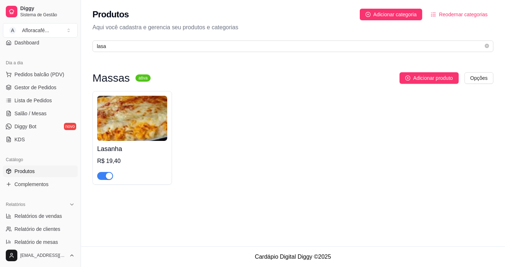
click at [105, 173] on span "button" at bounding box center [105, 176] width 16 height 8
click at [38, 104] on link "Lista de Pedidos" at bounding box center [40, 101] width 75 height 12
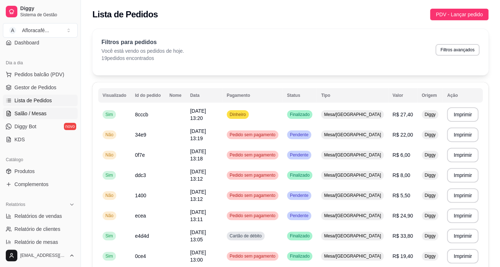
click at [37, 114] on span "Salão / Mesas" at bounding box center [30, 113] width 32 height 7
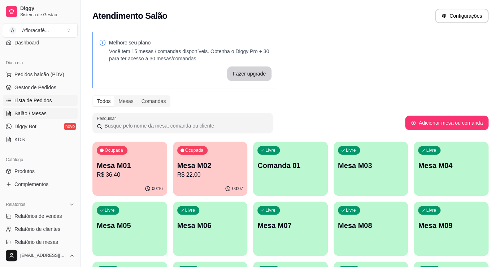
click at [31, 99] on span "Lista de Pedidos" at bounding box center [33, 100] width 38 height 7
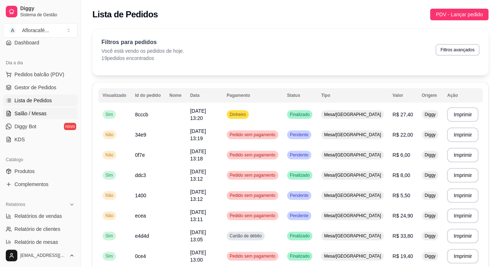
click at [33, 110] on span "Salão / Mesas" at bounding box center [30, 113] width 32 height 7
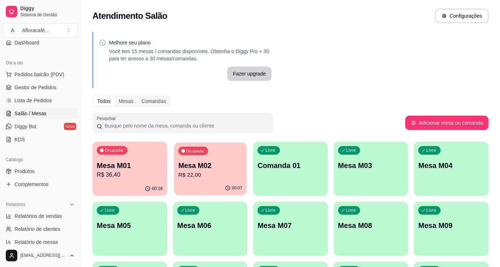
click at [180, 181] on div "Ocupada Mesa M02 R$ 22,00" at bounding box center [210, 161] width 72 height 39
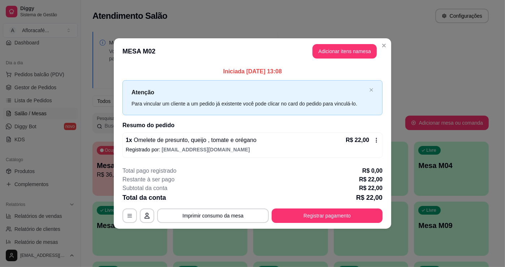
click at [209, 147] on span "[EMAIL_ADDRESS][DOMAIN_NAME]" at bounding box center [206, 150] width 88 height 6
click at [377, 141] on icon at bounding box center [376, 140] width 6 height 6
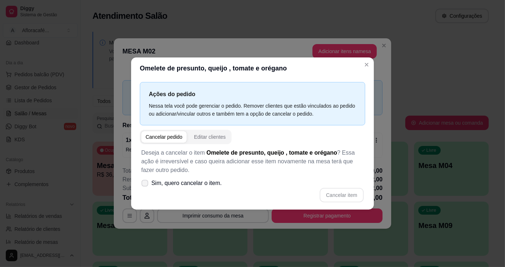
click at [144, 183] on icon at bounding box center [144, 183] width 5 height 4
click at [144, 184] on input "Sim, quero cancelar o item." at bounding box center [143, 186] width 5 height 5
checkbox input "true"
click at [335, 191] on button "Cancelar item" at bounding box center [342, 195] width 44 height 14
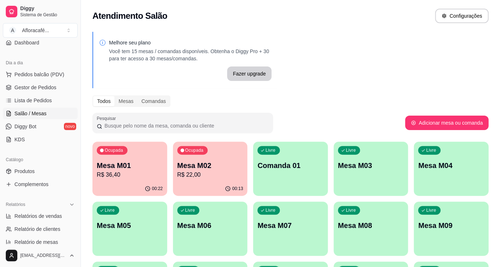
click at [225, 180] on div "Ocupada Mesa M02 R$ 22,00" at bounding box center [210, 162] width 75 height 40
click at [145, 161] on p "Mesa M01" at bounding box center [130, 165] width 66 height 10
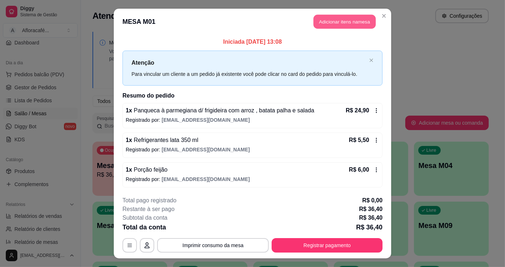
click at [349, 22] on button "Adicionar itens na mesa" at bounding box center [344, 22] width 62 height 14
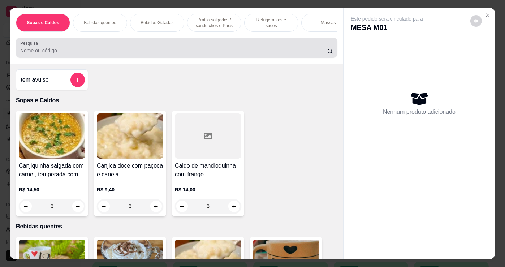
click at [101, 54] on input "Pesquisa" at bounding box center [173, 50] width 307 height 7
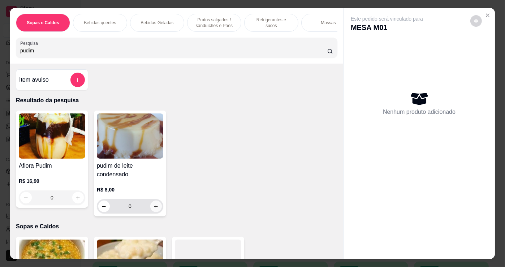
type input "pudim"
click at [153, 206] on icon "increase-product-quantity" at bounding box center [155, 206] width 5 height 5
type input "1"
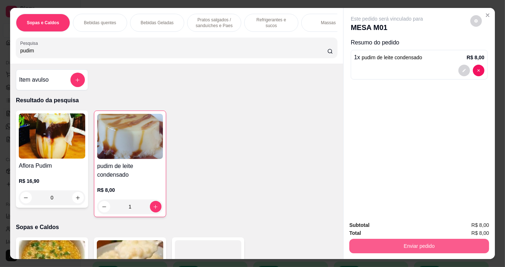
click at [362, 240] on button "Enviar pedido" at bounding box center [419, 246] width 140 height 14
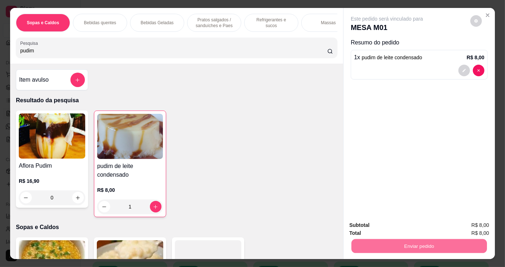
click at [424, 224] on button "Não registrar e enviar pedido" at bounding box center [395, 226] width 75 height 14
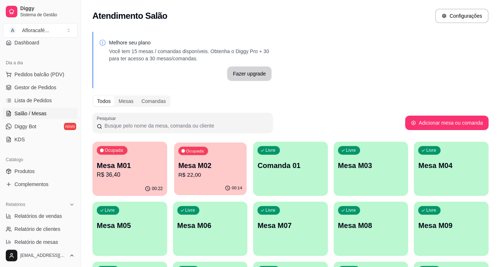
click at [199, 174] on p "R$ 22,00" at bounding box center [210, 174] width 64 height 8
click at [116, 165] on p "Mesa M01" at bounding box center [130, 165] width 66 height 10
click at [178, 175] on p "R$ 22,00" at bounding box center [210, 174] width 66 height 9
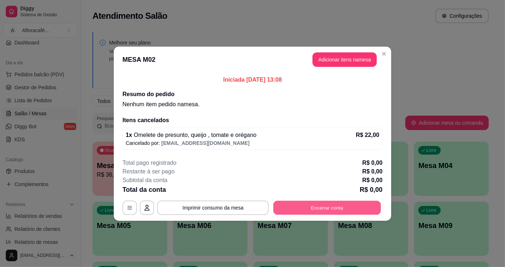
click at [276, 207] on button "Encerrar conta" at bounding box center [327, 207] width 108 height 14
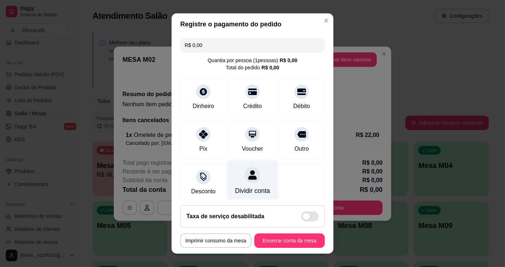
scroll to position [13, 0]
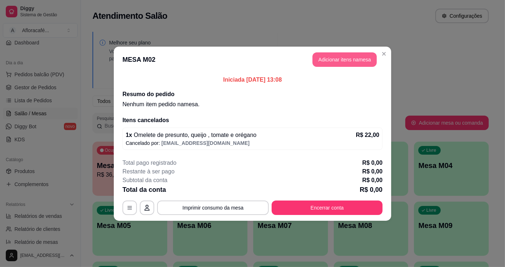
click at [339, 57] on button "Adicionar itens na mesa" at bounding box center [344, 59] width 64 height 14
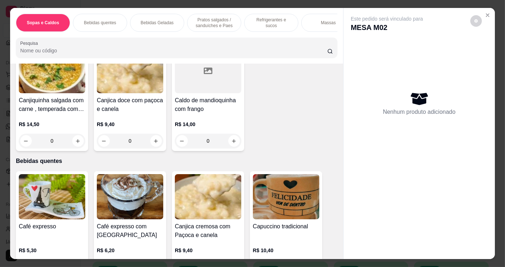
scroll to position [0, 0]
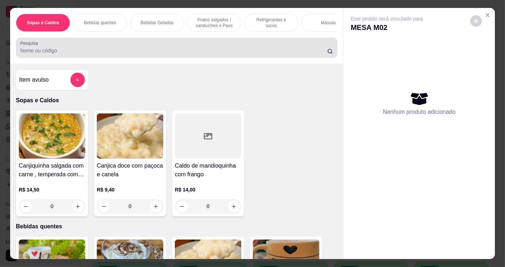
click at [52, 53] on input "Pesquisa" at bounding box center [173, 50] width 307 height 7
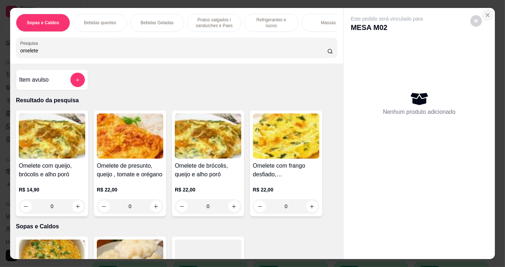
type input "omelete"
click at [485, 13] on icon "Close" at bounding box center [488, 15] width 6 height 6
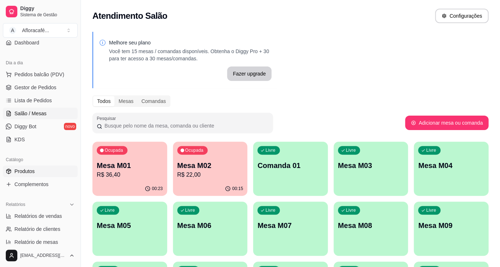
click at [38, 172] on link "Produtos" at bounding box center [40, 171] width 75 height 12
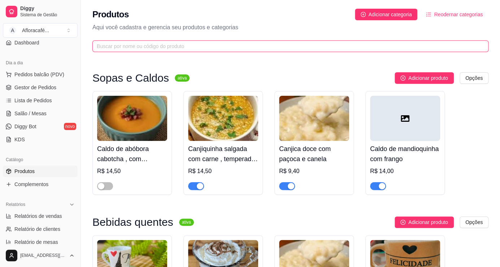
click at [151, 44] on input "text" at bounding box center [288, 46] width 382 height 8
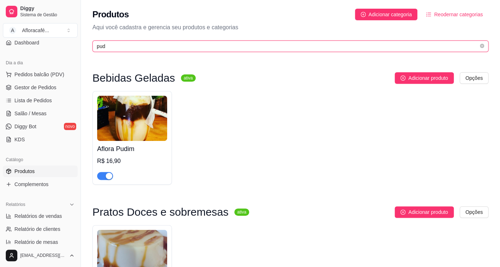
scroll to position [99, 0]
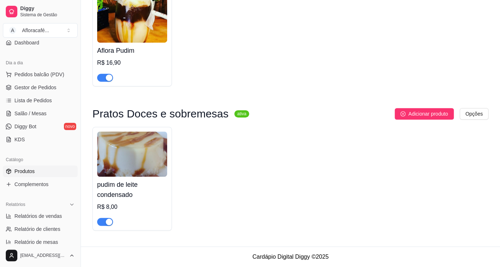
drag, startPoint x: 104, startPoint y: 220, endPoint x: 107, endPoint y: 213, distance: 7.1
click at [106, 225] on span "button" at bounding box center [105, 222] width 16 height 8
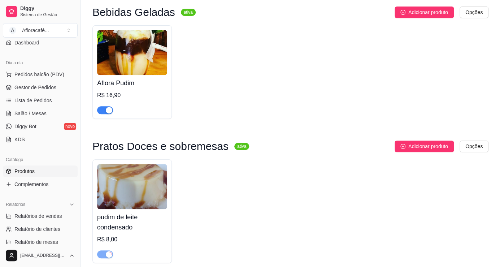
scroll to position [0, 0]
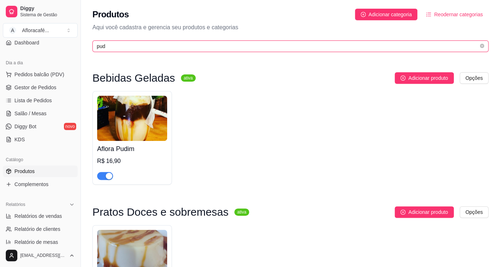
click at [138, 49] on input "pud" at bounding box center [288, 46] width 382 height 8
type input "p"
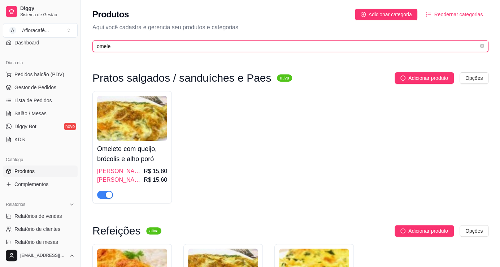
type input "omele"
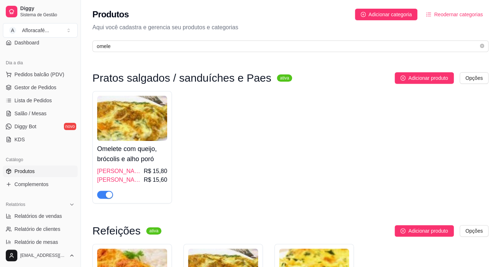
click at [129, 146] on h4 "Omelete com queijo, brócolis e alho poró" at bounding box center [132, 154] width 70 height 20
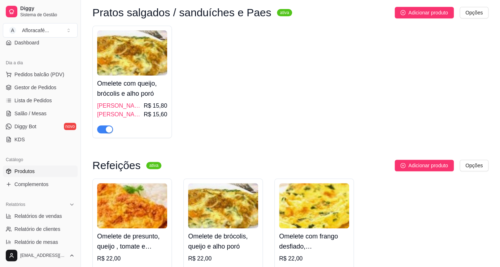
scroll to position [98, 0]
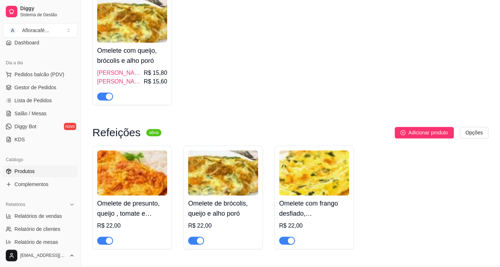
click at [303, 202] on h4 "Omelete com frango desfiado, [PERSON_NAME] e brócolis" at bounding box center [314, 208] width 70 height 20
click at [128, 199] on h4 "Omelete de presunto, queijo , tomate e orégano" at bounding box center [132, 208] width 70 height 20
click at [29, 113] on span "Salão / Mesas" at bounding box center [30, 113] width 32 height 7
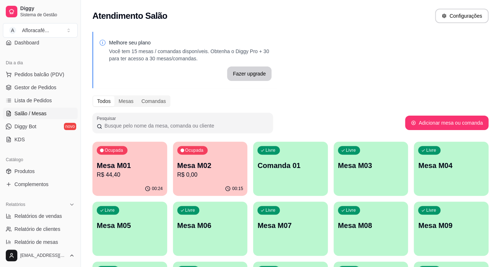
click at [211, 173] on p "R$ 0,00" at bounding box center [210, 174] width 66 height 9
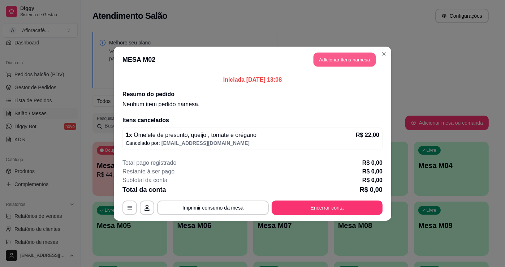
click at [328, 62] on button "Adicionar itens na mesa" at bounding box center [344, 59] width 62 height 14
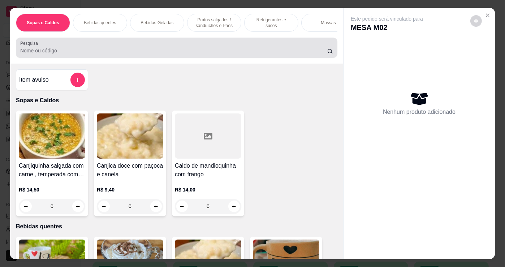
click at [98, 54] on input "Pesquisa" at bounding box center [173, 50] width 307 height 7
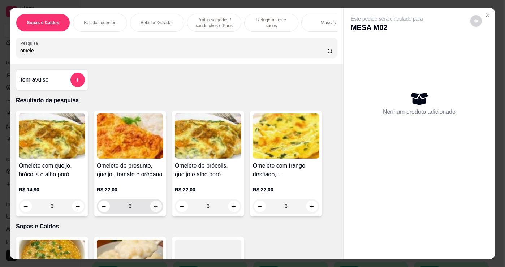
type input "omele"
click at [153, 208] on icon "increase-product-quantity" at bounding box center [155, 206] width 5 height 5
type input "1"
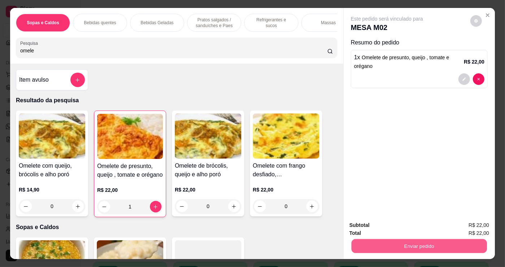
click at [397, 241] on button "Enviar pedido" at bounding box center [418, 246] width 135 height 14
click at [419, 224] on button "Não registrar e enviar pedido" at bounding box center [395, 226] width 75 height 14
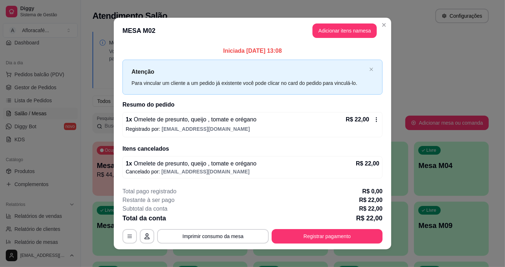
click at [207, 169] on span "[EMAIL_ADDRESS][DOMAIN_NAME]" at bounding box center [205, 172] width 88 height 6
click at [192, 109] on h2 "Resumo do pedido" at bounding box center [252, 104] width 260 height 9
click at [195, 120] on span "Omelete de presunto, queijo , tomate e orégano" at bounding box center [194, 119] width 124 height 6
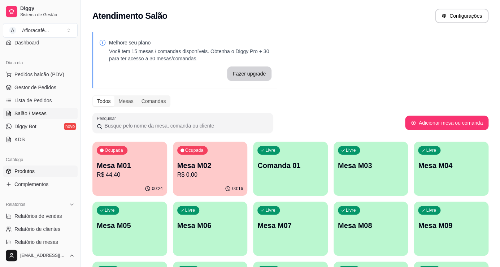
click at [48, 167] on link "Produtos" at bounding box center [40, 171] width 75 height 12
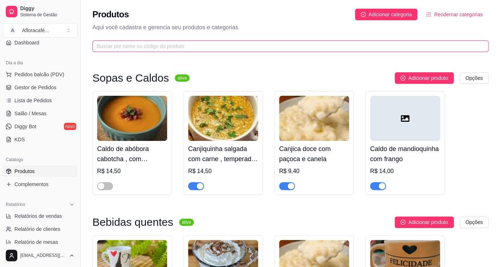
click at [133, 46] on input "text" at bounding box center [288, 46] width 382 height 8
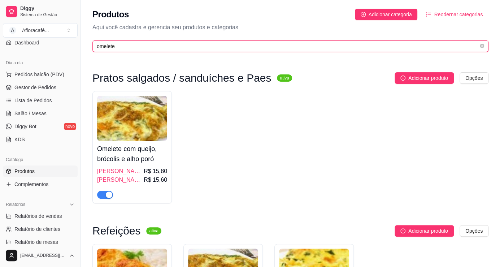
scroll to position [98, 0]
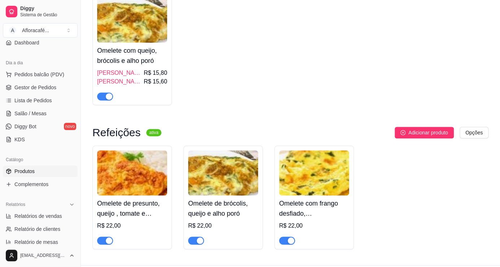
type input "omelete"
click at [142, 199] on h4 "Omelete de presunto, queijo , tomate e orégano" at bounding box center [132, 208] width 70 height 20
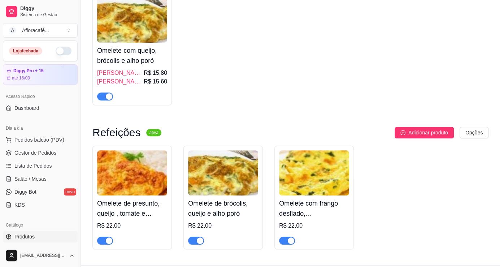
scroll to position [65, 0]
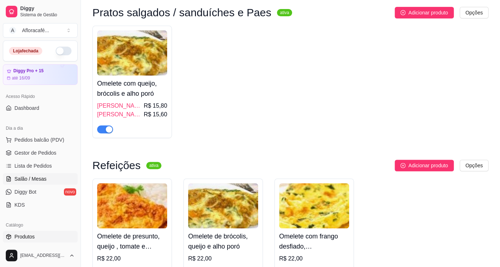
click at [30, 176] on span "Salão / Mesas" at bounding box center [30, 178] width 32 height 7
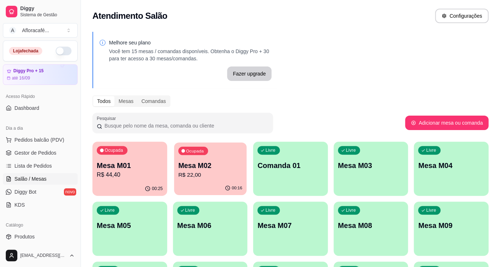
click at [217, 179] on div "Ocupada Mesa M02 R$ 22,00" at bounding box center [210, 161] width 72 height 39
click at [133, 177] on p "R$ 44,40" at bounding box center [130, 174] width 66 height 9
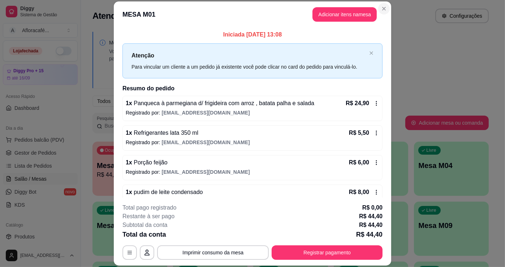
click at [377, 0] on html "Diggy Sistema de Gestão A Afloracafé ... Loja fechada Diggy Pro + 15 até 16/09 …" at bounding box center [252, 133] width 505 height 267
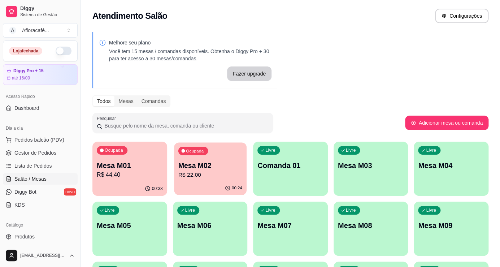
click at [211, 184] on div "00:24" at bounding box center [210, 188] width 72 height 14
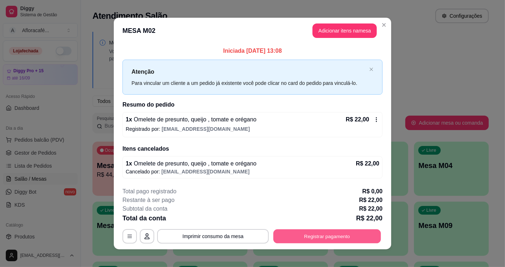
click at [287, 232] on button "Registrar pagamento" at bounding box center [327, 236] width 108 height 14
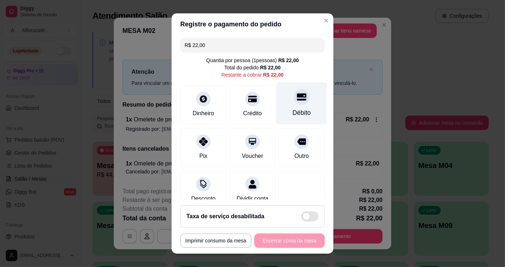
click at [287, 107] on div "Débito" at bounding box center [301, 103] width 51 height 42
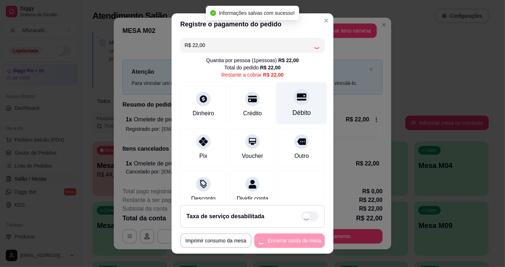
type input "R$ 0,00"
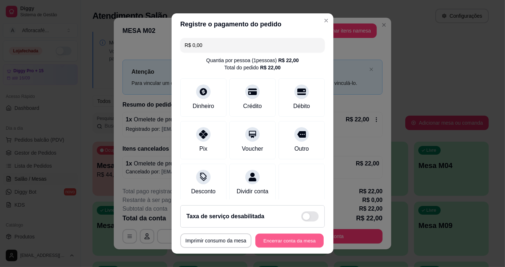
click at [278, 243] on button "Encerrar conta da mesa" at bounding box center [289, 241] width 68 height 14
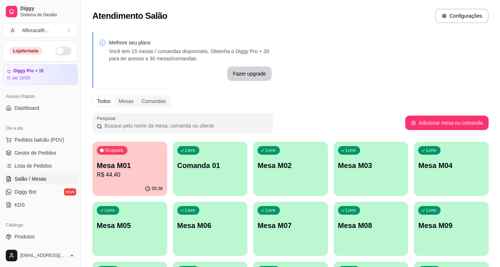
click at [152, 166] on p "Mesa M01" at bounding box center [130, 165] width 66 height 10
click at [30, 235] on span "Produtos" at bounding box center [24, 236] width 20 height 7
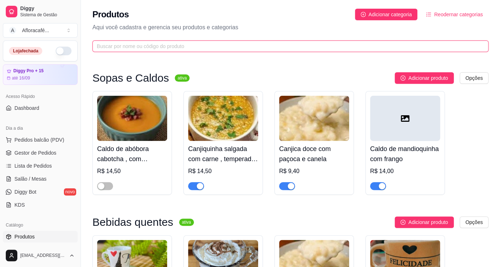
click at [120, 43] on input "text" at bounding box center [288, 46] width 382 height 8
click at [112, 47] on input "text" at bounding box center [288, 46] width 382 height 8
drag, startPoint x: 24, startPoint y: 179, endPoint x: 28, endPoint y: 178, distance: 3.7
click at [25, 179] on span "Salão / Mesas" at bounding box center [30, 178] width 32 height 7
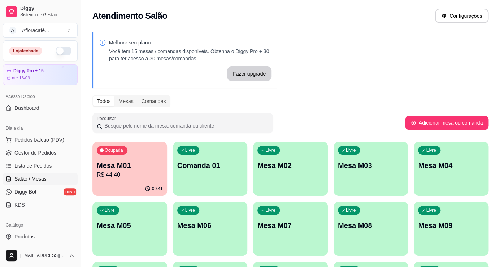
click at [121, 168] on p "Mesa M01" at bounding box center [130, 165] width 66 height 10
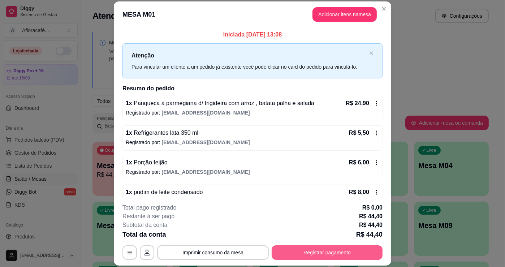
click at [296, 248] on button "Registrar pagamento" at bounding box center [327, 252] width 111 height 14
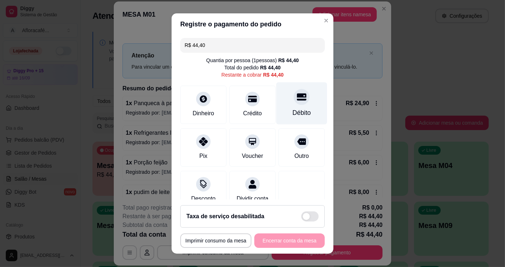
click at [286, 106] on div "Débito" at bounding box center [301, 103] width 51 height 42
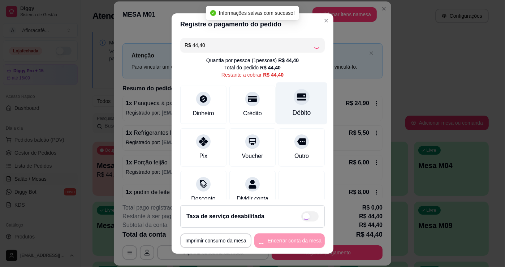
type input "R$ 0,00"
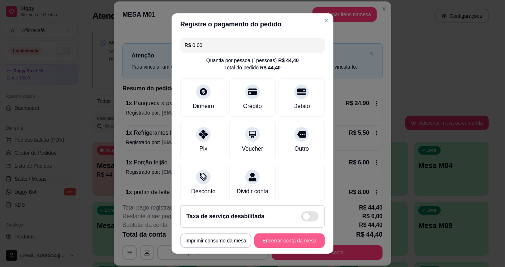
click at [301, 237] on button "Encerrar conta da mesa" at bounding box center [289, 240] width 70 height 14
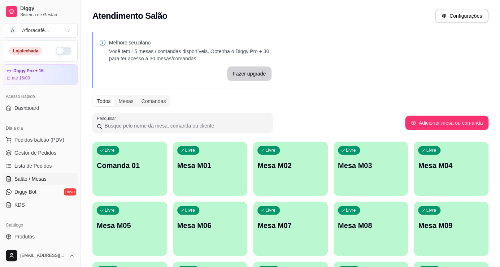
click at [139, 172] on div "Livre Comanda 01" at bounding box center [129, 165] width 75 height 46
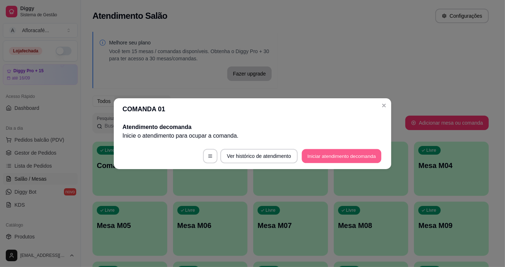
click at [307, 159] on button "Iniciar atendimento de comanda" at bounding box center [342, 156] width 80 height 14
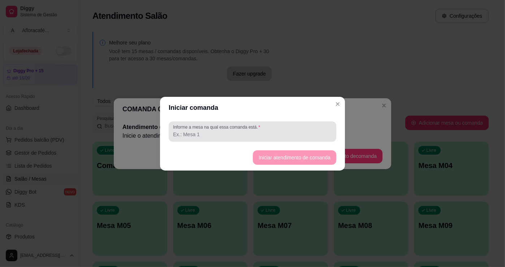
click at [209, 137] on input "Informe a mesa na qual essa comanda está." at bounding box center [252, 134] width 159 height 7
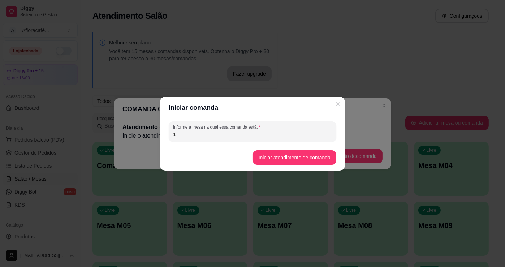
type input "1"
click at [272, 166] on footer "Iniciar atendimento de comanda" at bounding box center [252, 157] width 185 height 26
click at [276, 161] on button "Iniciar atendimento de comanda" at bounding box center [294, 157] width 83 height 14
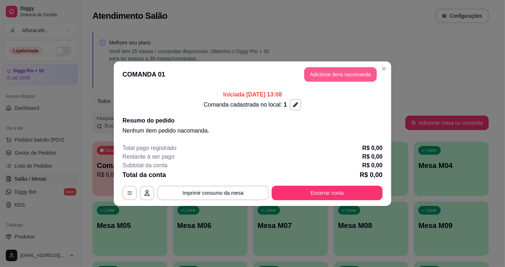
click at [332, 76] on button "Adicionar itens na comanda" at bounding box center [340, 74] width 73 height 14
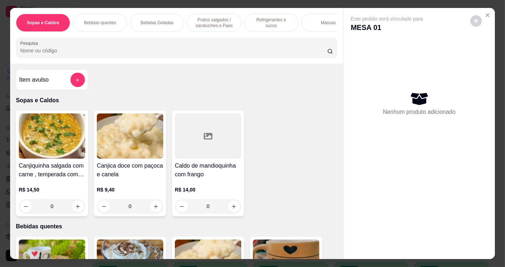
click at [56, 49] on input "Pesquisa" at bounding box center [173, 50] width 307 height 7
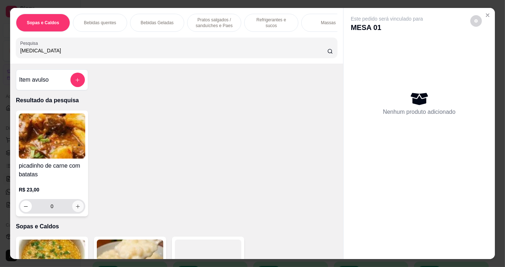
type input "[MEDICAL_DATA]"
click at [75, 206] on icon "increase-product-quantity" at bounding box center [77, 206] width 5 height 5
type input "1"
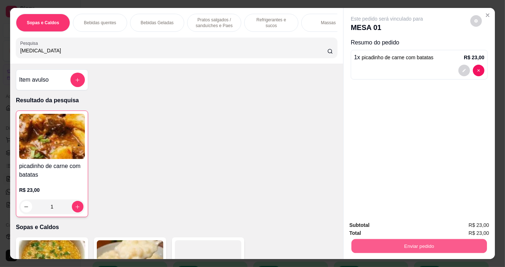
click at [388, 243] on button "Enviar pedido" at bounding box center [418, 246] width 135 height 14
click at [399, 225] on button "Não registrar e enviar pedido" at bounding box center [395, 226] width 75 height 14
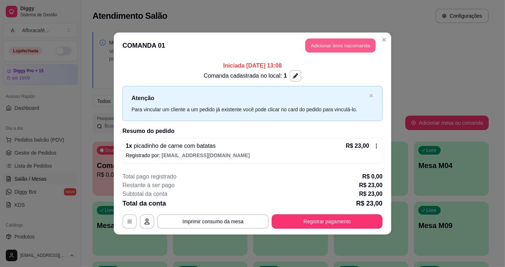
click at [347, 42] on button "Adicionar itens na comanda" at bounding box center [340, 46] width 70 height 14
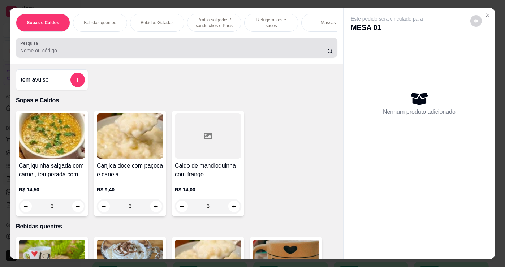
click at [42, 53] on input "Pesquisa" at bounding box center [173, 50] width 307 height 7
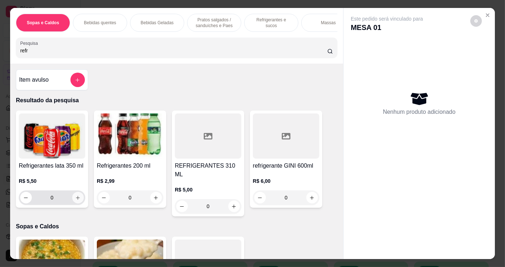
type input "refr"
click at [72, 200] on button "increase-product-quantity" at bounding box center [77, 197] width 11 height 11
type input "1"
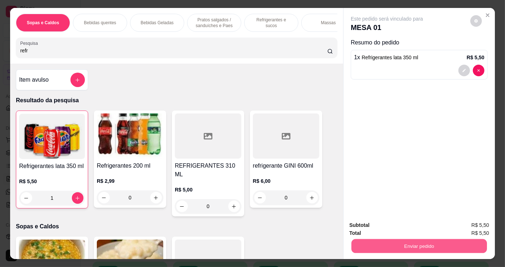
click at [372, 239] on button "Enviar pedido" at bounding box center [418, 246] width 135 height 14
click at [388, 226] on button "Não registrar e enviar pedido" at bounding box center [395, 226] width 75 height 14
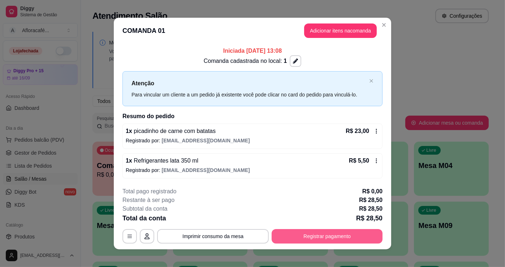
click at [312, 238] on button "Registrar pagamento" at bounding box center [327, 236] width 111 height 14
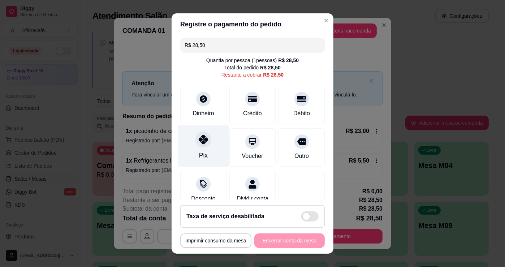
click at [202, 152] on div "Pix" at bounding box center [203, 155] width 9 height 9
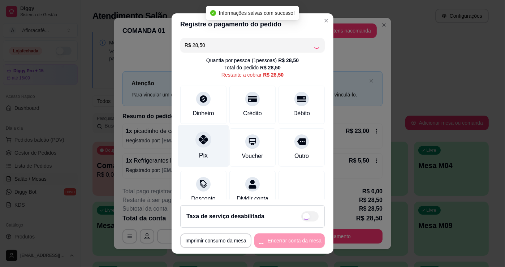
type input "R$ 0,00"
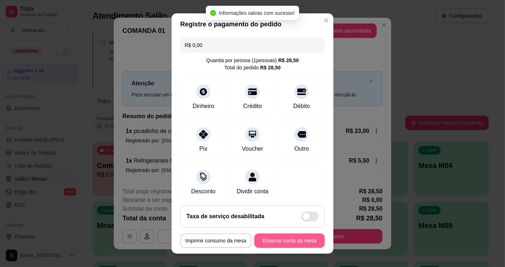
click at [277, 237] on button "Encerrar conta da mesa" at bounding box center [289, 240] width 70 height 14
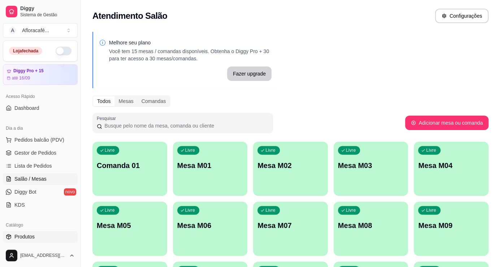
click at [31, 235] on span "Produtos" at bounding box center [24, 236] width 20 height 7
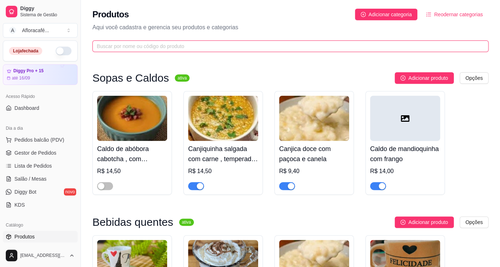
click at [110, 44] on input "text" at bounding box center [288, 46] width 382 height 8
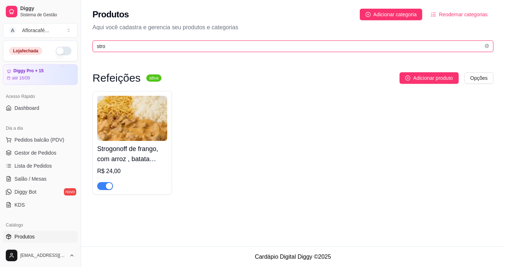
type input "stro"
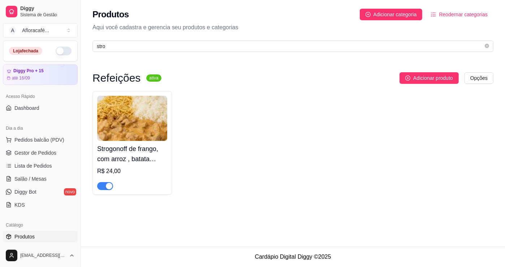
click at [103, 184] on span "button" at bounding box center [105, 186] width 16 height 8
click at [34, 177] on span "Salão / Mesas" at bounding box center [30, 178] width 32 height 7
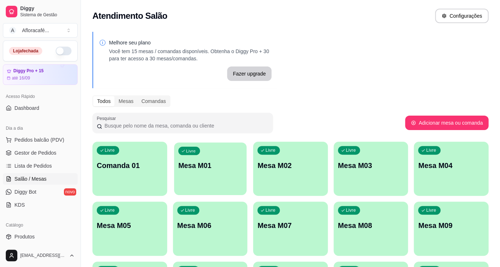
click at [188, 161] on p "Mesa M01" at bounding box center [210, 166] width 64 height 10
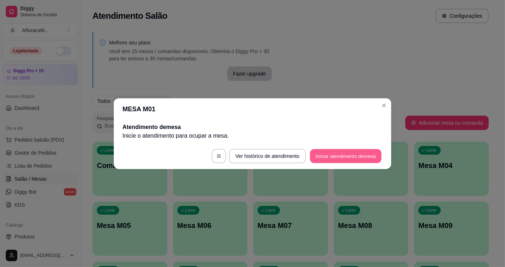
click at [338, 155] on button "Iniciar atendimento de mesa" at bounding box center [346, 156] width 72 height 14
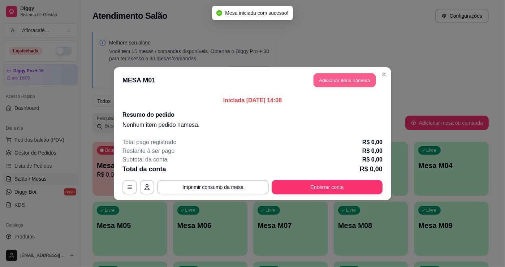
click at [336, 76] on button "Adicionar itens na mesa" at bounding box center [344, 80] width 62 height 14
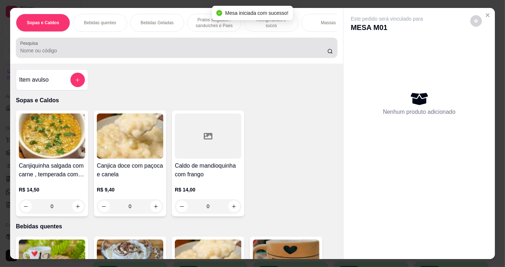
click at [37, 52] on input "Pesquisa" at bounding box center [173, 50] width 307 height 7
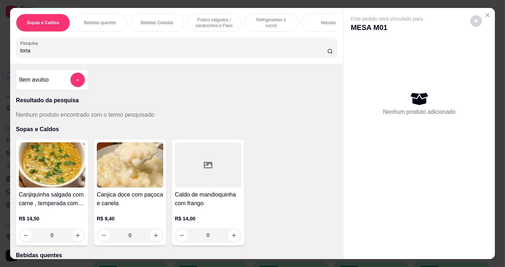
type input "torta"
click at [75, 80] on icon "add-separate-item" at bounding box center [77, 79] width 5 height 5
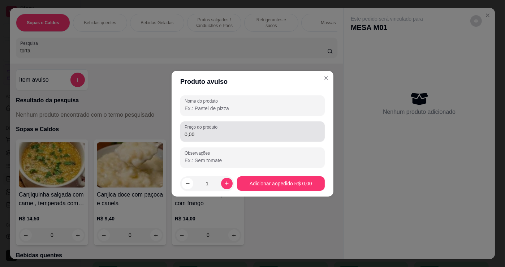
click at [201, 137] on input "0,00" at bounding box center [253, 134] width 136 height 7
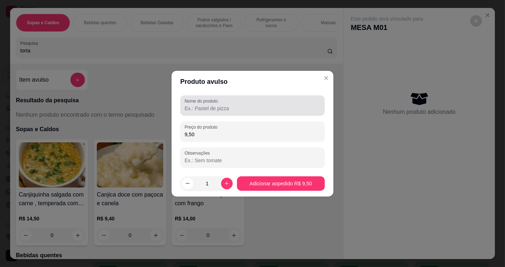
type input "9,50"
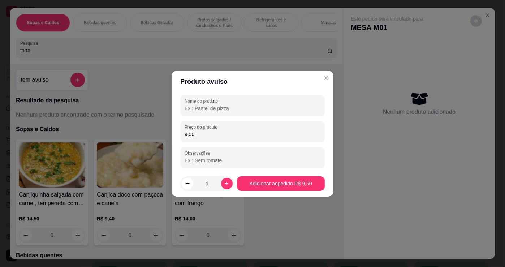
click at [198, 109] on input "Nome do produto" at bounding box center [253, 108] width 136 height 7
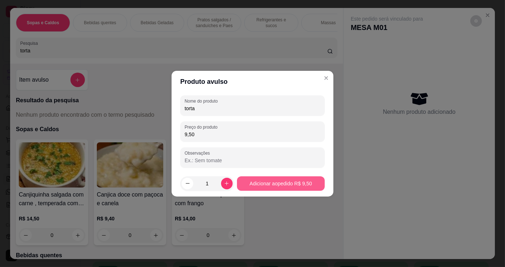
type input "torta"
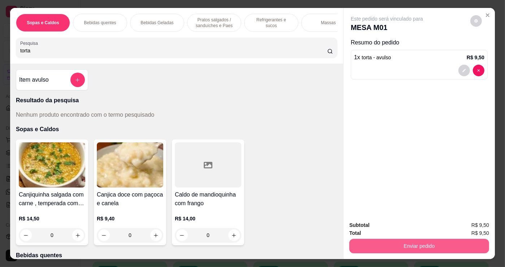
click at [430, 241] on button "Enviar pedido" at bounding box center [419, 246] width 140 height 14
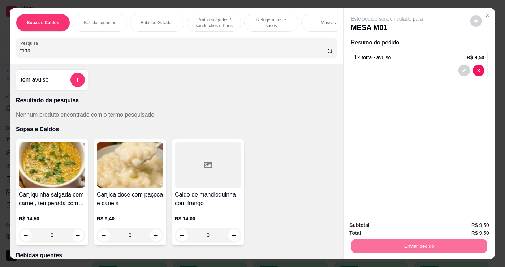
click at [414, 226] on button "Não registrar e enviar pedido" at bounding box center [395, 226] width 75 height 14
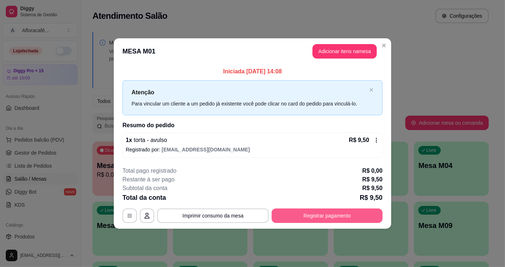
click at [310, 209] on button "Registrar pagamento" at bounding box center [327, 215] width 111 height 14
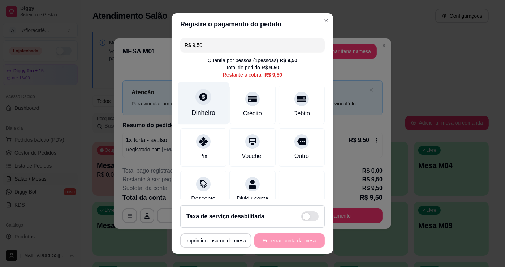
click at [201, 105] on div "Dinheiro" at bounding box center [203, 103] width 51 height 42
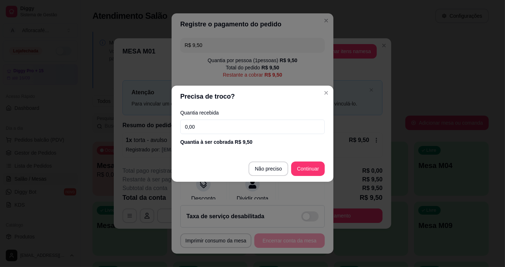
click at [215, 131] on input "0,00" at bounding box center [252, 127] width 144 height 14
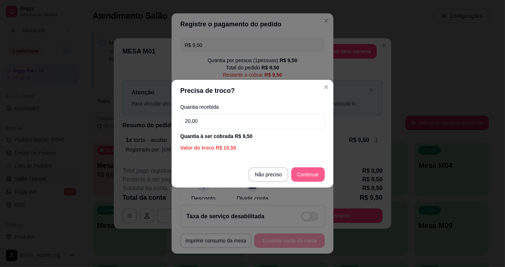
type input "20,00"
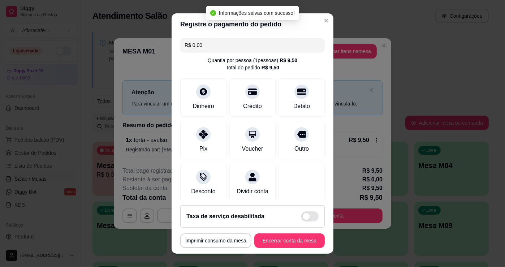
type input "R$ 0,00"
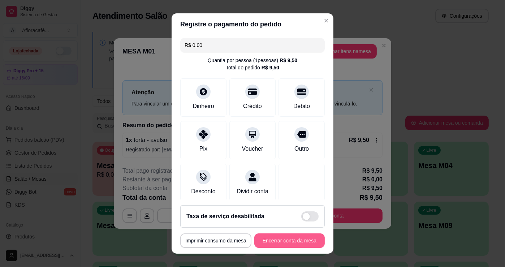
click at [264, 235] on button "Encerrar conta da mesa" at bounding box center [289, 240] width 70 height 14
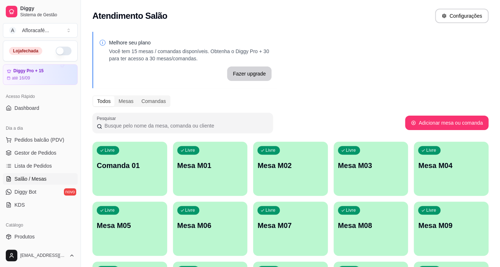
drag, startPoint x: 55, startPoint y: 45, endPoint x: 55, endPoint y: 52, distance: 6.5
click at [55, 46] on div "Loja fechada" at bounding box center [40, 51] width 74 height 20
click at [56, 52] on button "button" at bounding box center [64, 51] width 16 height 9
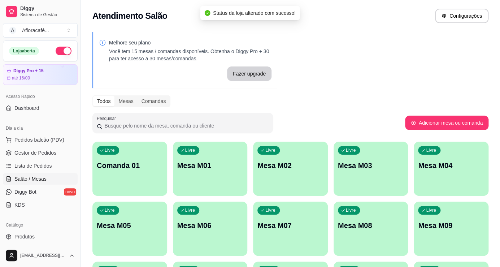
click at [354, 4] on div "Atendimento Salão Configurações" at bounding box center [290, 13] width 419 height 27
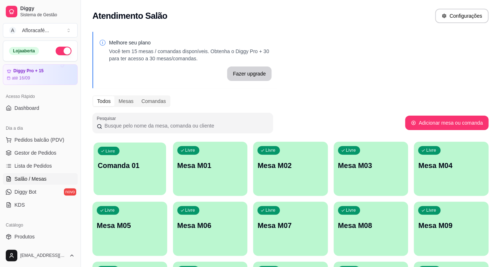
click at [106, 169] on p "Comanda 01" at bounding box center [130, 166] width 64 height 10
click at [142, 169] on p "Comanda 01" at bounding box center [130, 166] width 64 height 10
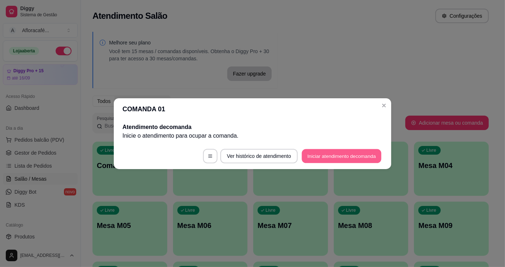
click at [357, 153] on button "Iniciar atendimento de comanda" at bounding box center [342, 156] width 80 height 14
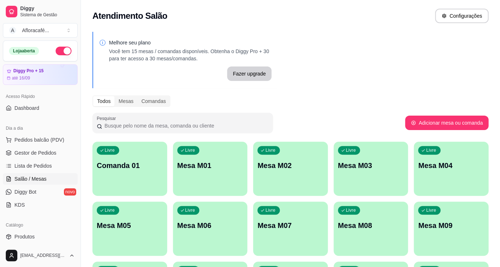
click at [211, 189] on div "button" at bounding box center [210, 191] width 75 height 9
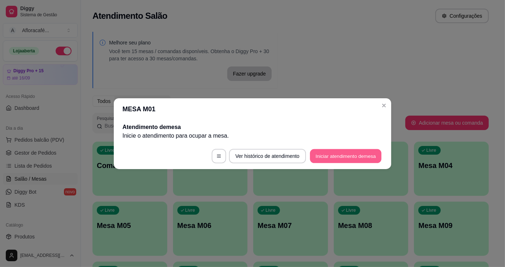
click at [326, 156] on button "Iniciar atendimento de mesa" at bounding box center [346, 156] width 72 height 14
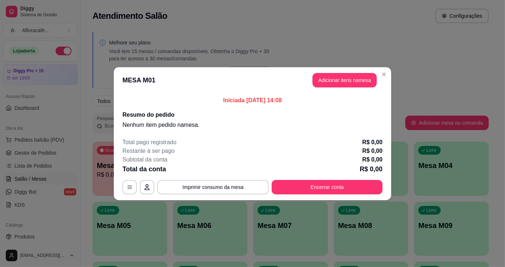
click at [346, 87] on header "MESA M01 Adicionar itens na mesa" at bounding box center [252, 80] width 277 height 26
click at [345, 83] on button "Adicionar itens na mesa" at bounding box center [344, 80] width 62 height 14
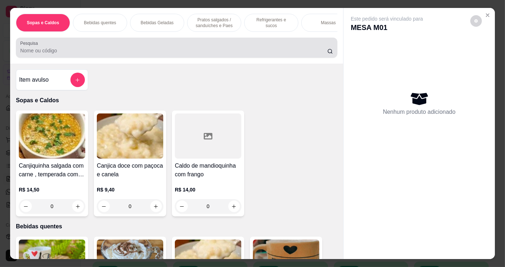
click at [39, 54] on input "Pesquisa" at bounding box center [173, 50] width 307 height 7
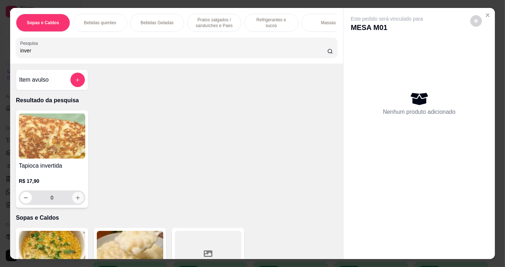
type input "inver"
click at [75, 199] on icon "increase-product-quantity" at bounding box center [77, 197] width 5 height 5
type input "1"
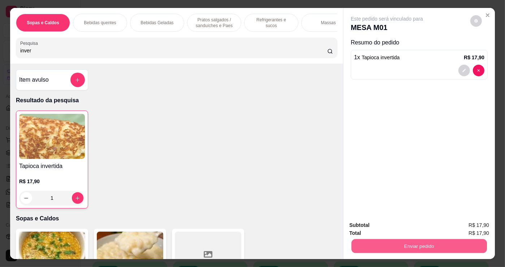
click at [435, 239] on button "Enviar pedido" at bounding box center [418, 246] width 135 height 14
click at [408, 224] on button "Não registrar e enviar pedido" at bounding box center [395, 225] width 73 height 13
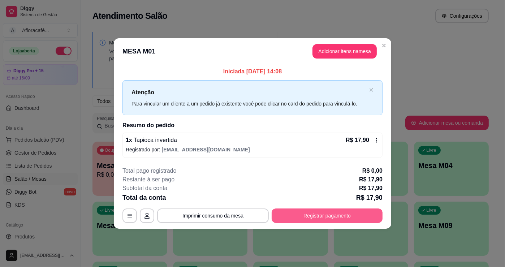
click at [315, 213] on button "Registrar pagamento" at bounding box center [327, 215] width 111 height 14
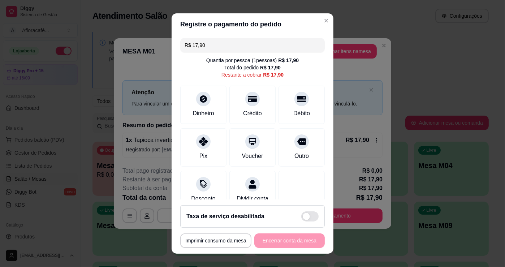
click at [282, 245] on div "**********" at bounding box center [252, 240] width 144 height 14
click at [279, 105] on div "Débito" at bounding box center [301, 103] width 51 height 42
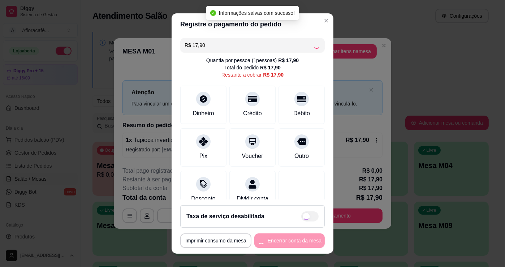
type input "R$ 0,00"
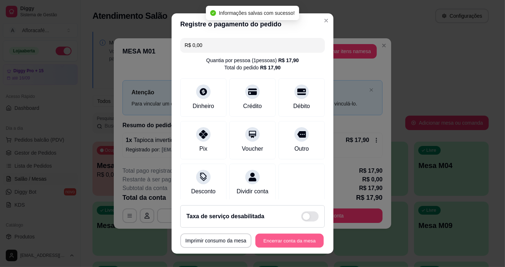
click at [274, 234] on button "Encerrar conta da mesa" at bounding box center [289, 241] width 68 height 14
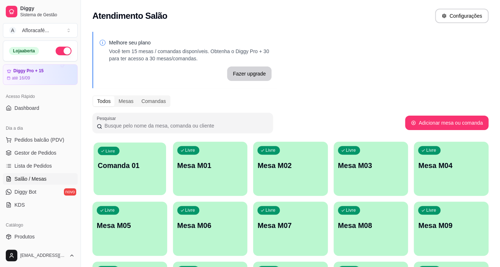
click at [148, 186] on div "Livre Comanda 01" at bounding box center [130, 164] width 72 height 44
click at [133, 174] on div "Livre Comanda 01" at bounding box center [129, 165] width 75 height 46
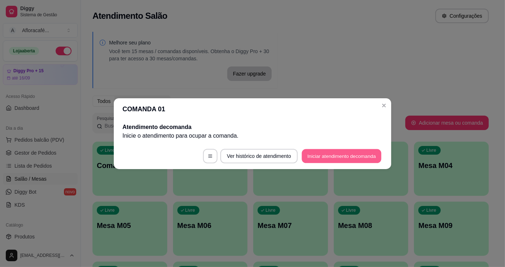
click at [375, 154] on button "Iniciar atendimento de comanda" at bounding box center [342, 156] width 80 height 14
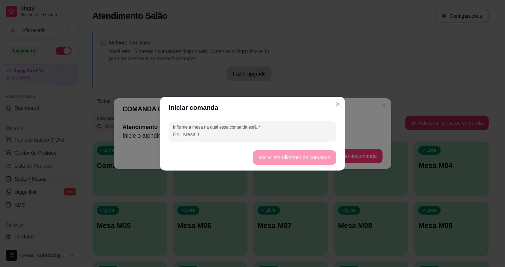
click at [260, 126] on div at bounding box center [252, 131] width 159 height 14
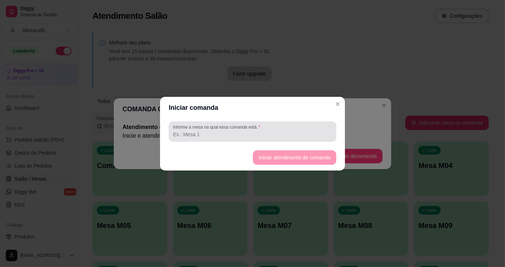
click at [261, 125] on div at bounding box center [252, 131] width 159 height 14
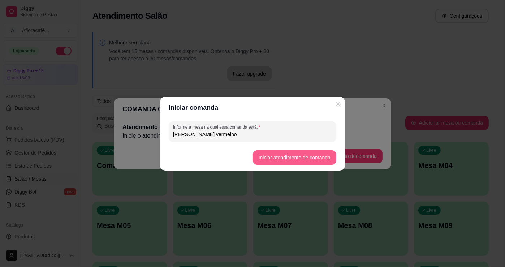
type input "[PERSON_NAME] vermelho"
click at [304, 152] on button "Iniciar atendimento de comanda" at bounding box center [294, 157] width 81 height 14
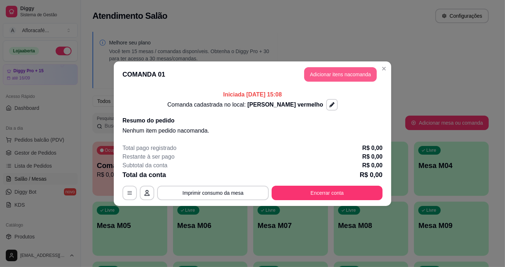
click at [316, 77] on button "Adicionar itens na comanda" at bounding box center [340, 74] width 73 height 14
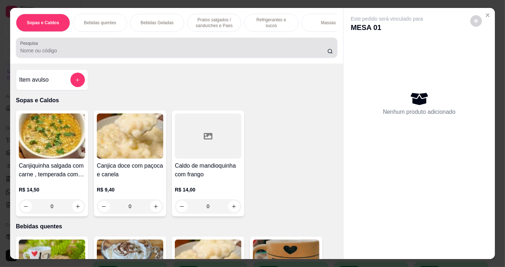
click at [101, 53] on input "Pesquisa" at bounding box center [173, 50] width 307 height 7
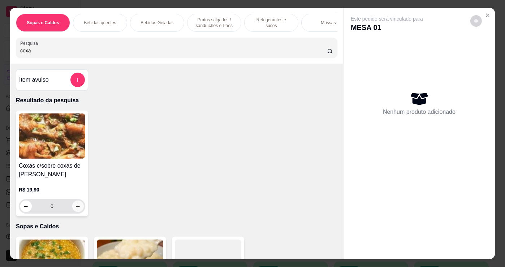
type input "coxa"
click at [79, 205] on button "increase-product-quantity" at bounding box center [77, 206] width 11 height 11
type input "1"
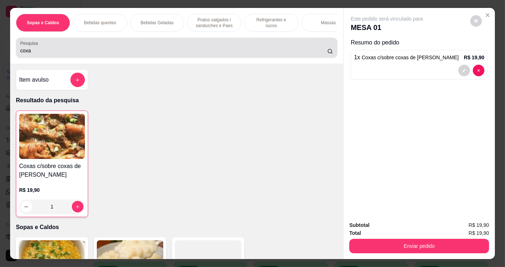
click at [119, 46] on div "coxa" at bounding box center [176, 47] width 313 height 14
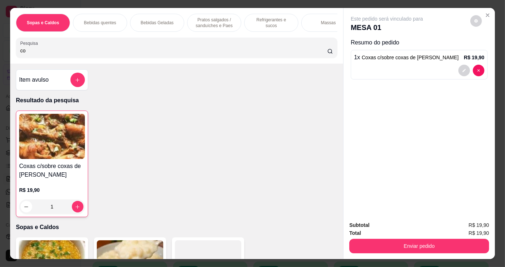
type input "c"
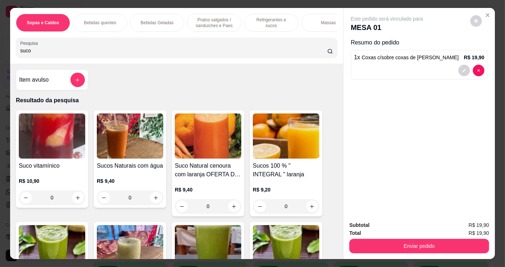
scroll to position [65, 0]
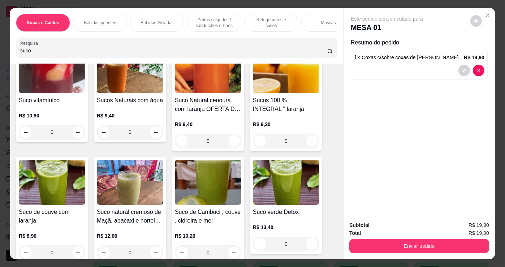
type input "suco"
click at [130, 84] on img at bounding box center [130, 70] width 66 height 45
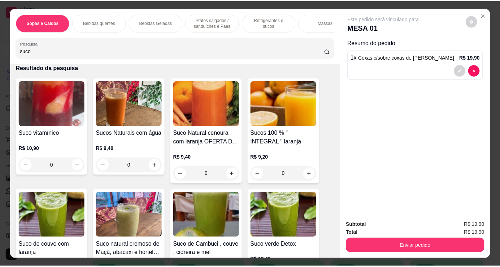
scroll to position [0, 0]
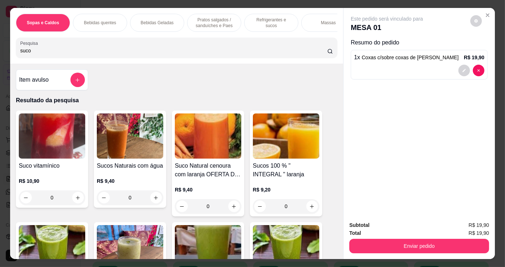
click at [184, 138] on img at bounding box center [208, 135] width 66 height 45
click at [147, 140] on img at bounding box center [130, 135] width 66 height 45
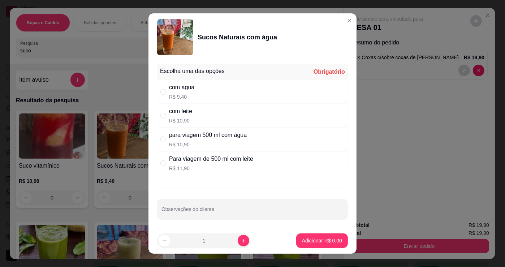
click at [161, 80] on div "com agua R$ 9,40" at bounding box center [252, 92] width 191 height 24
click at [160, 86] on div "com agua R$ 9,40" at bounding box center [252, 92] width 191 height 24
click at [226, 90] on div "com agua R$ 9,40" at bounding box center [252, 92] width 191 height 24
radio input "true"
click at [317, 246] on button "Adicionar R$ 9,40" at bounding box center [322, 240] width 52 height 14
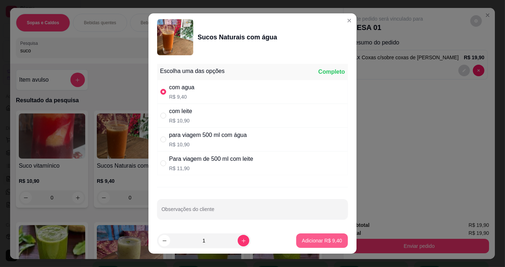
type input "1"
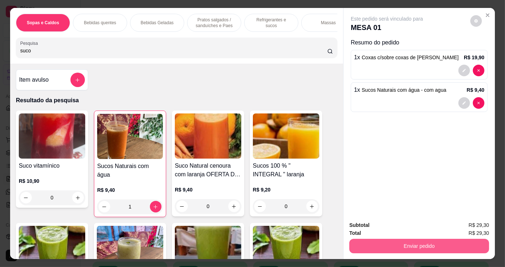
click at [396, 244] on button "Enviar pedido" at bounding box center [419, 246] width 140 height 14
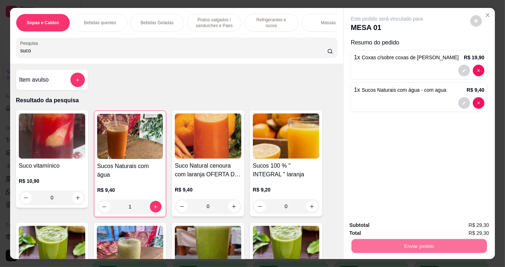
click at [415, 225] on button "Não registrar e enviar pedido" at bounding box center [395, 225] width 73 height 13
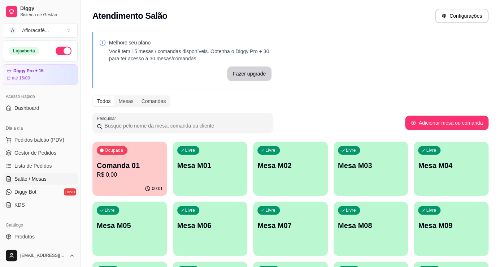
click at [137, 162] on p "Comanda 01" at bounding box center [130, 165] width 66 height 10
click at [159, 169] on p "Comanda 01" at bounding box center [130, 165] width 66 height 10
click at [35, 235] on link "Produtos" at bounding box center [40, 237] width 75 height 12
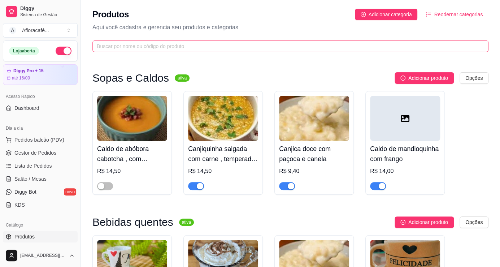
click at [200, 50] on span at bounding box center [290, 46] width 396 height 12
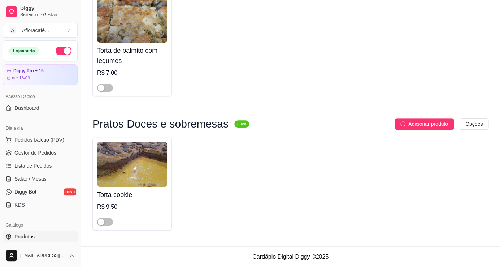
scroll to position [99, 0]
click at [102, 219] on div "button" at bounding box center [101, 221] width 7 height 7
click at [108, 221] on div "button" at bounding box center [109, 221] width 7 height 7
click at [103, 220] on div "button" at bounding box center [101, 221] width 7 height 7
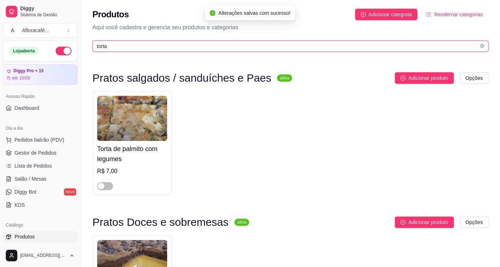
click at [231, 49] on input "torta" at bounding box center [288, 46] width 382 height 8
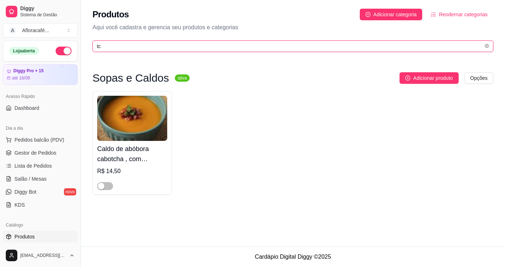
type input "t"
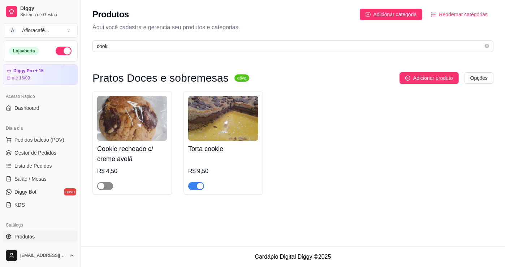
click at [110, 187] on span "button" at bounding box center [105, 186] width 16 height 8
click at [112, 185] on span "button" at bounding box center [105, 186] width 16 height 8
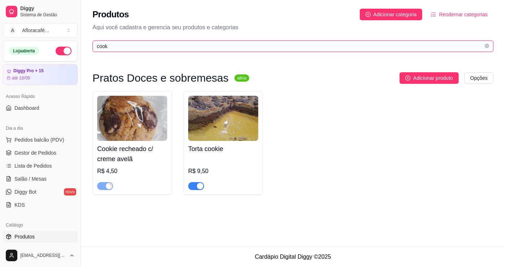
click at [141, 46] on input "cook" at bounding box center [290, 46] width 386 height 8
type input "c"
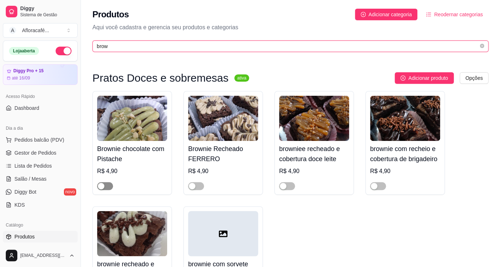
type input "brow"
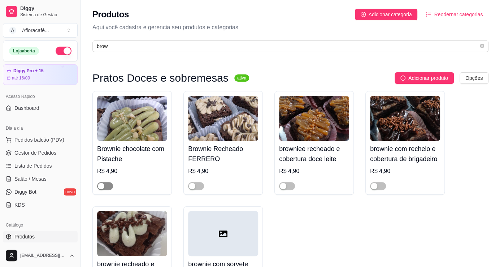
click at [106, 186] on span "button" at bounding box center [105, 186] width 16 height 8
click at [286, 185] on div "button" at bounding box center [283, 186] width 7 height 7
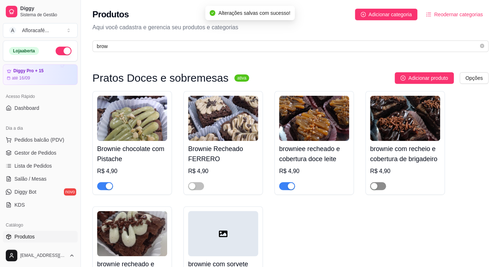
click at [375, 188] on div "button" at bounding box center [374, 186] width 7 height 7
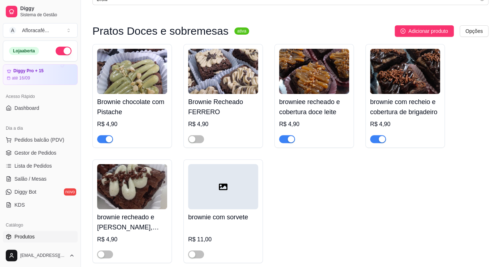
scroll to position [79, 0]
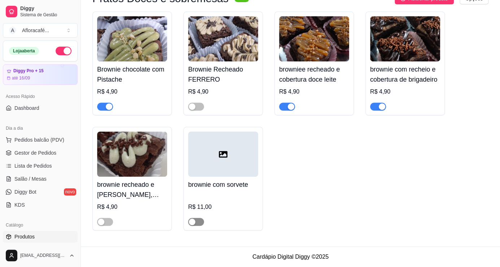
click at [198, 221] on span "button" at bounding box center [196, 222] width 16 height 8
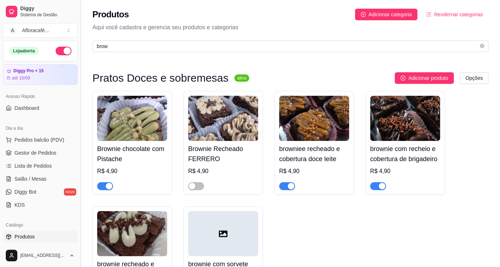
drag, startPoint x: 483, startPoint y: 46, endPoint x: 81, endPoint y: 43, distance: 401.6
click at [482, 47] on icon "close-circle" at bounding box center [482, 46] width 4 height 4
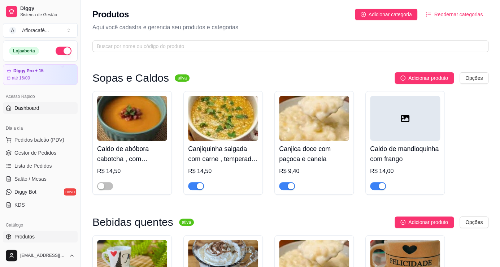
click at [33, 105] on span "Dashboard" at bounding box center [26, 107] width 25 height 7
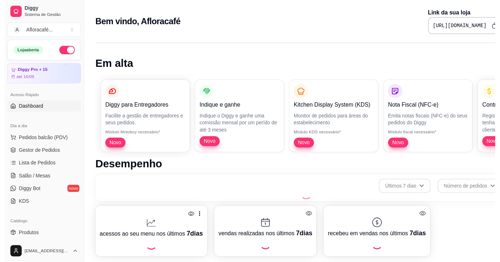
scroll to position [247, 0]
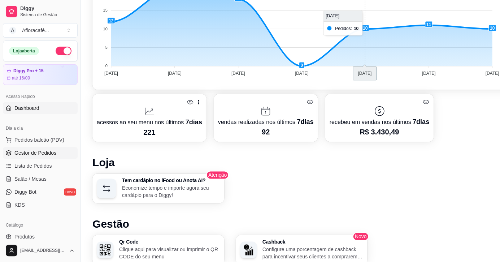
click at [50, 153] on span "Gestor de Pedidos" at bounding box center [35, 152] width 42 height 7
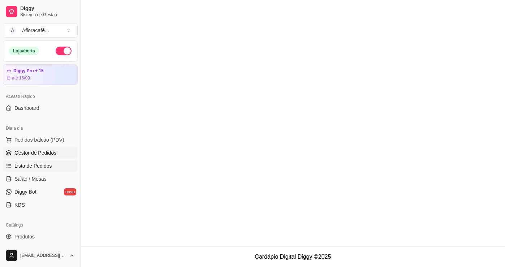
click at [50, 165] on link "Lista de Pedidos" at bounding box center [40, 166] width 75 height 12
click at [43, 177] on span "Salão / Mesas" at bounding box center [30, 178] width 32 height 7
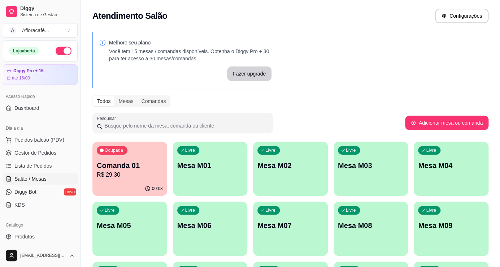
scroll to position [33, 0]
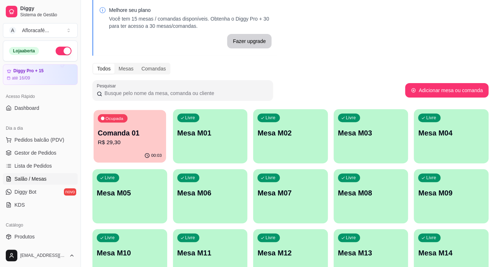
click at [115, 147] on div "Ocupada Comanda 01 R$ 29,30" at bounding box center [130, 129] width 72 height 39
click at [19, 237] on span "Produtos" at bounding box center [24, 236] width 20 height 7
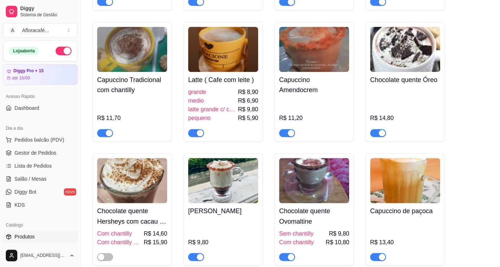
scroll to position [361, 0]
